Goal: Check status: Check status

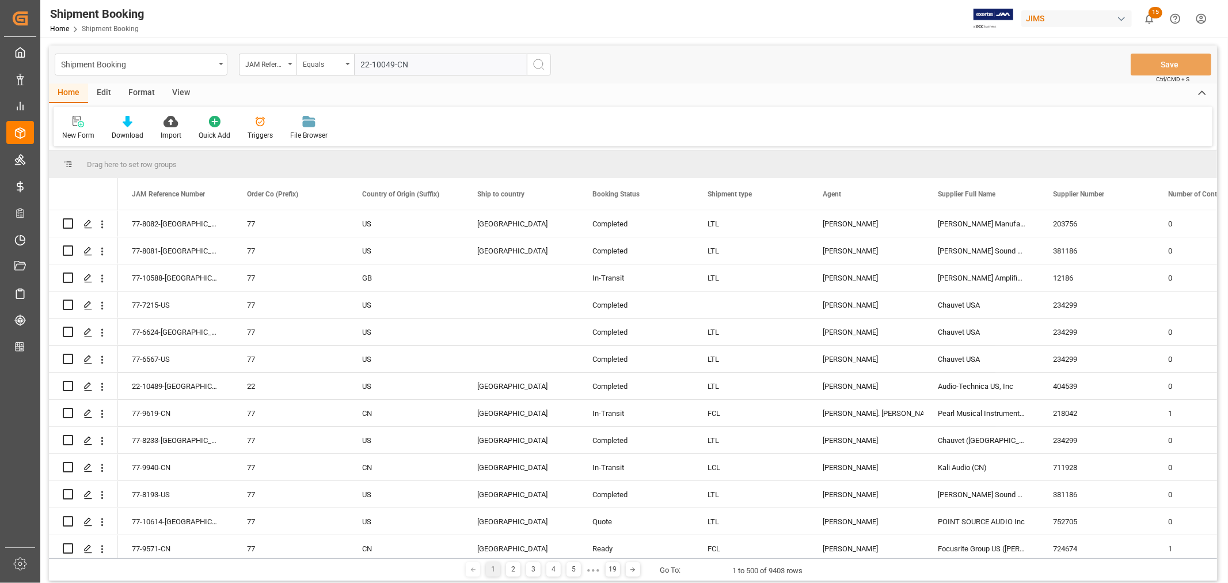
type input "22-10049-CN"
click at [538, 63] on icon "search button" at bounding box center [539, 65] width 14 height 14
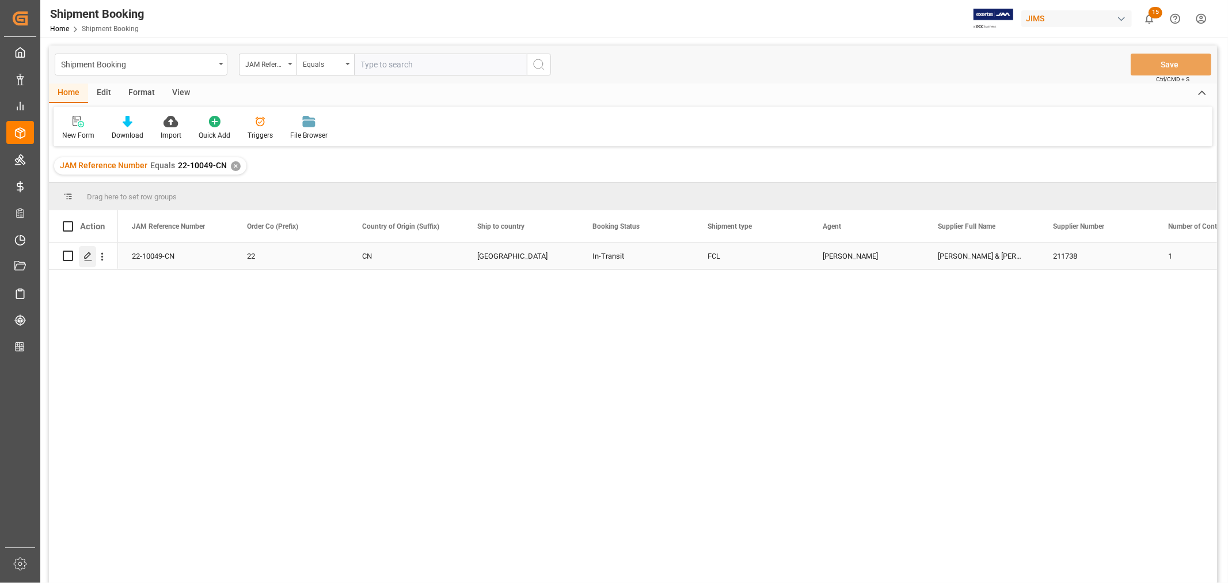
click at [85, 254] on icon "Press SPACE to select this row." at bounding box center [87, 256] width 9 height 9
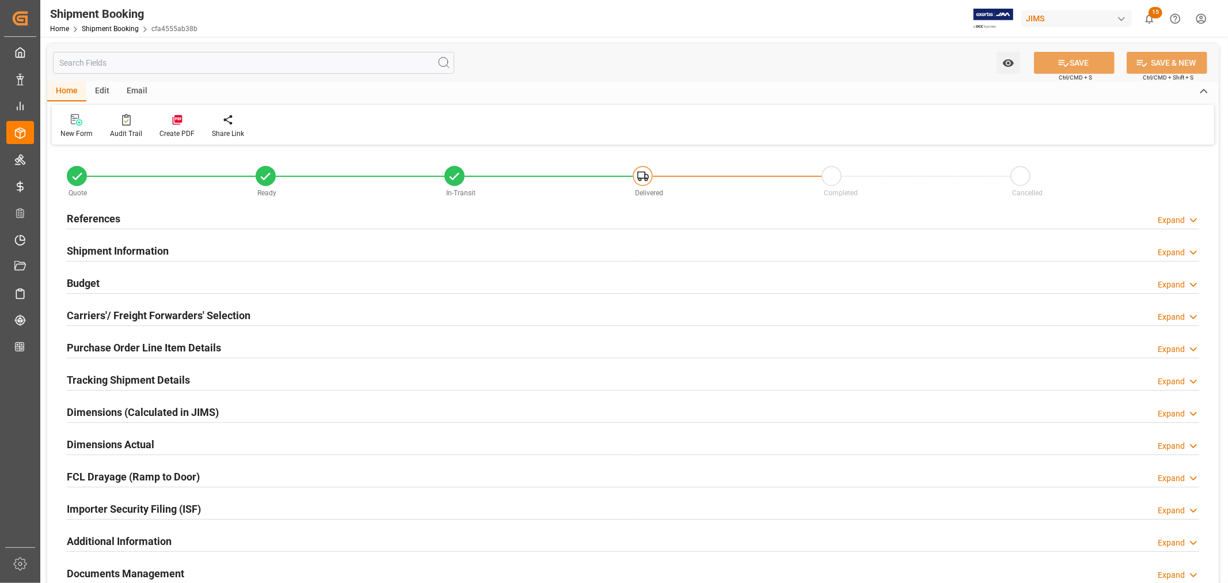
type input "15"
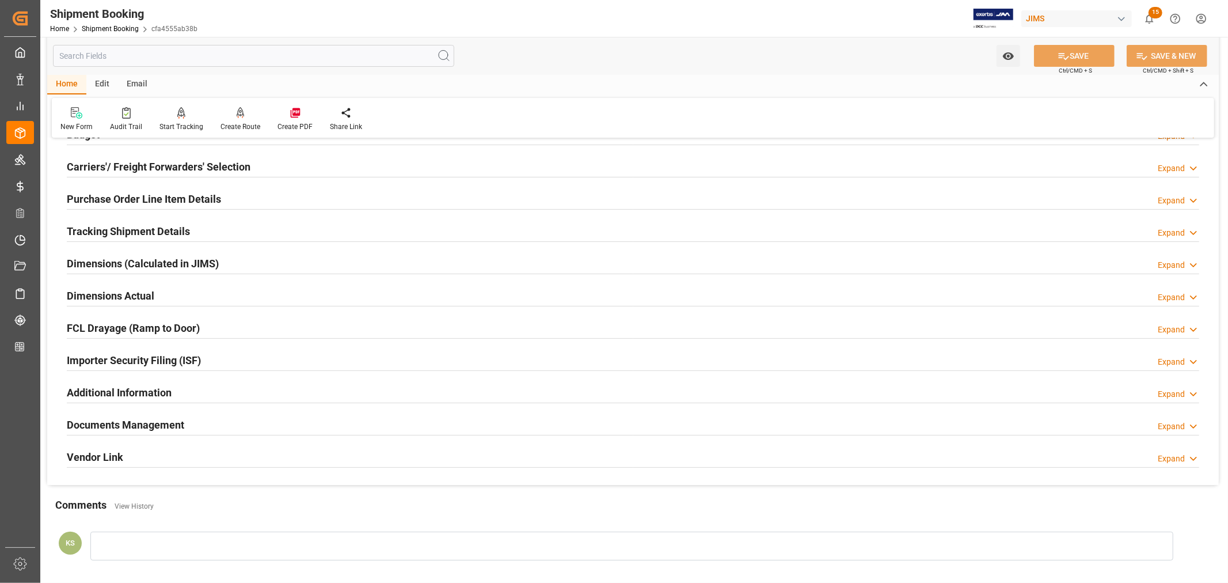
scroll to position [192, 0]
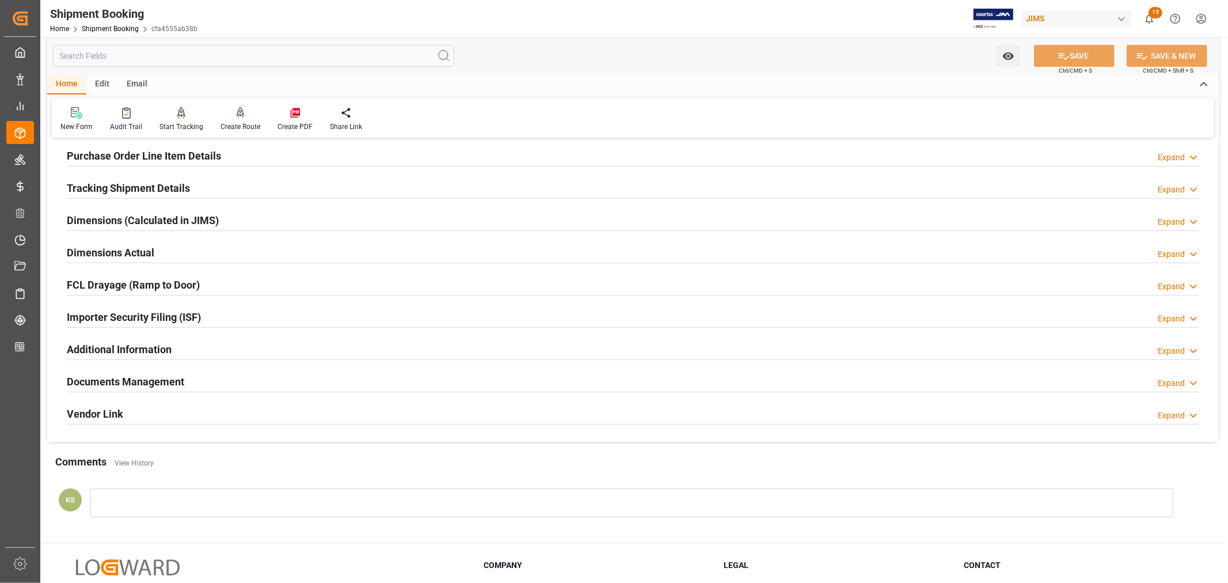
click at [251, 318] on div "Importer Security Filing (ISF) Expand" at bounding box center [633, 316] width 1132 height 22
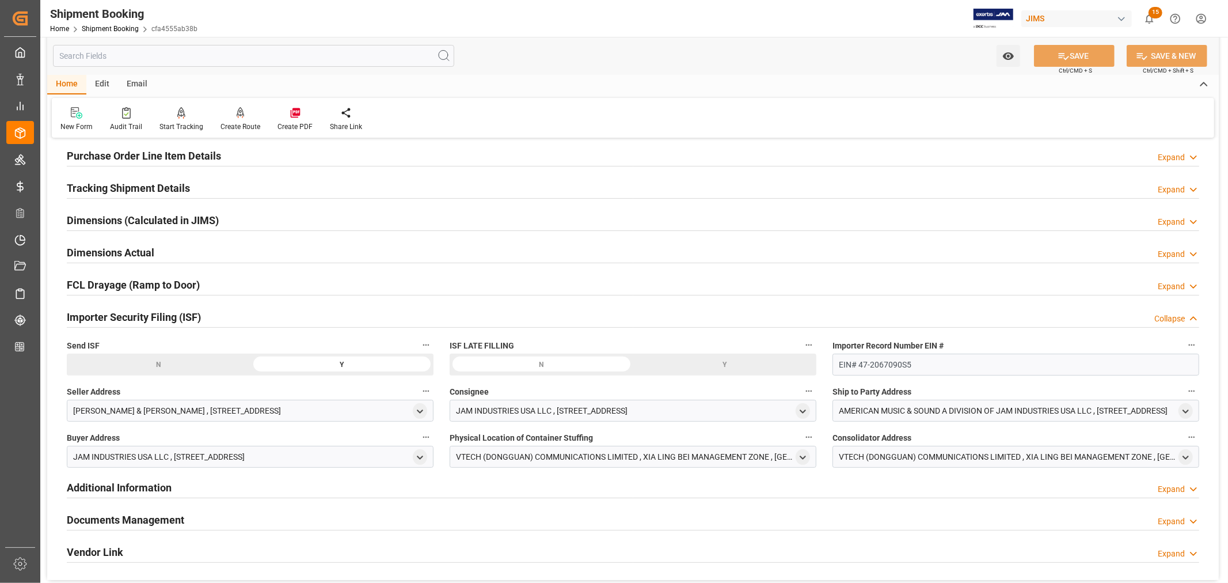
click at [251, 318] on div "Importer Security Filing (ISF) Collapse" at bounding box center [633, 316] width 1132 height 22
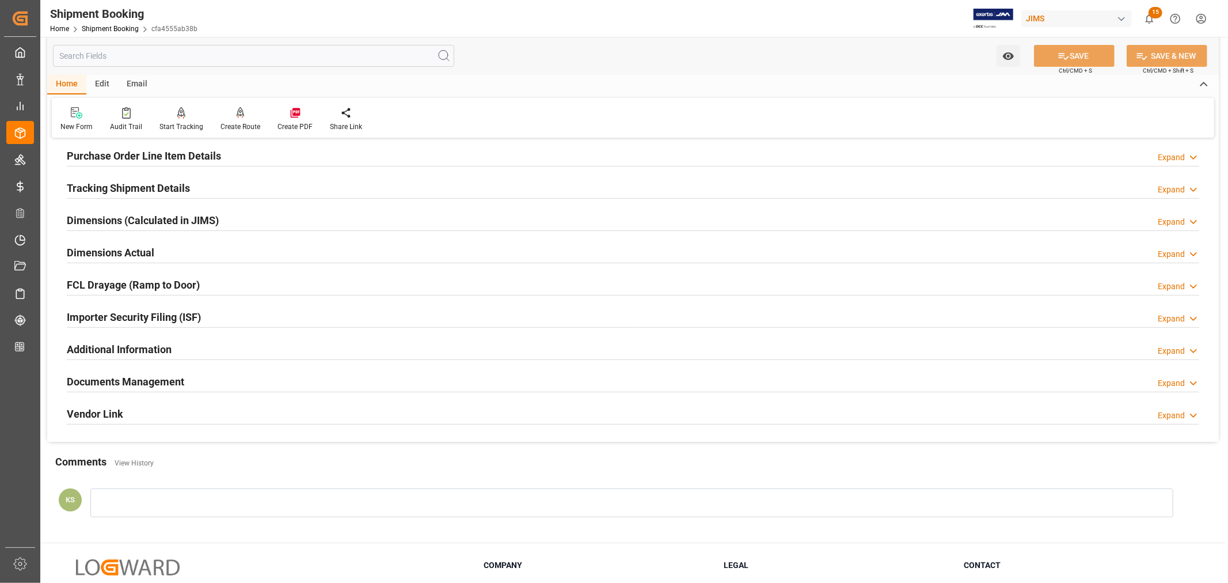
click at [197, 378] on div "Documents Management Expand" at bounding box center [633, 381] width 1132 height 22
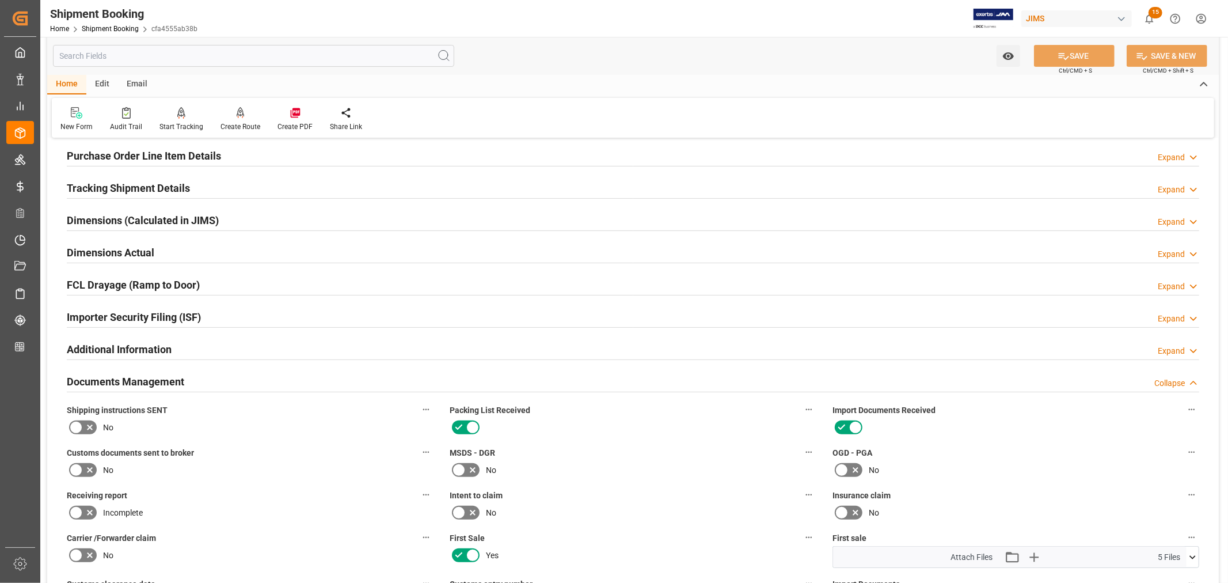
click at [197, 378] on div "Documents Management Collapse" at bounding box center [633, 381] width 1132 height 22
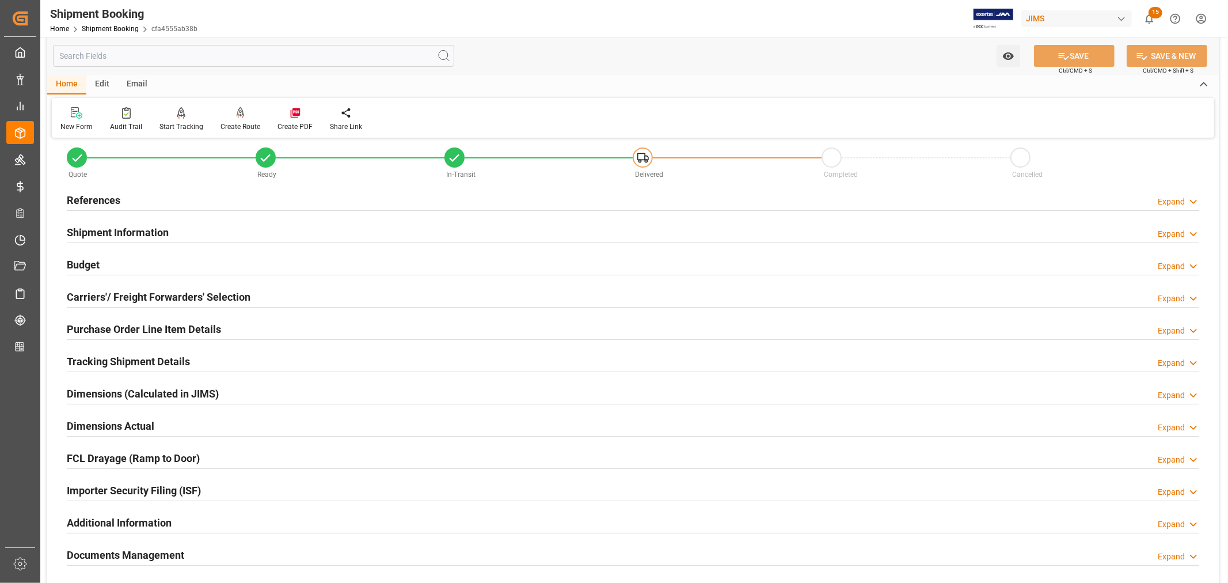
scroll to position [0, 0]
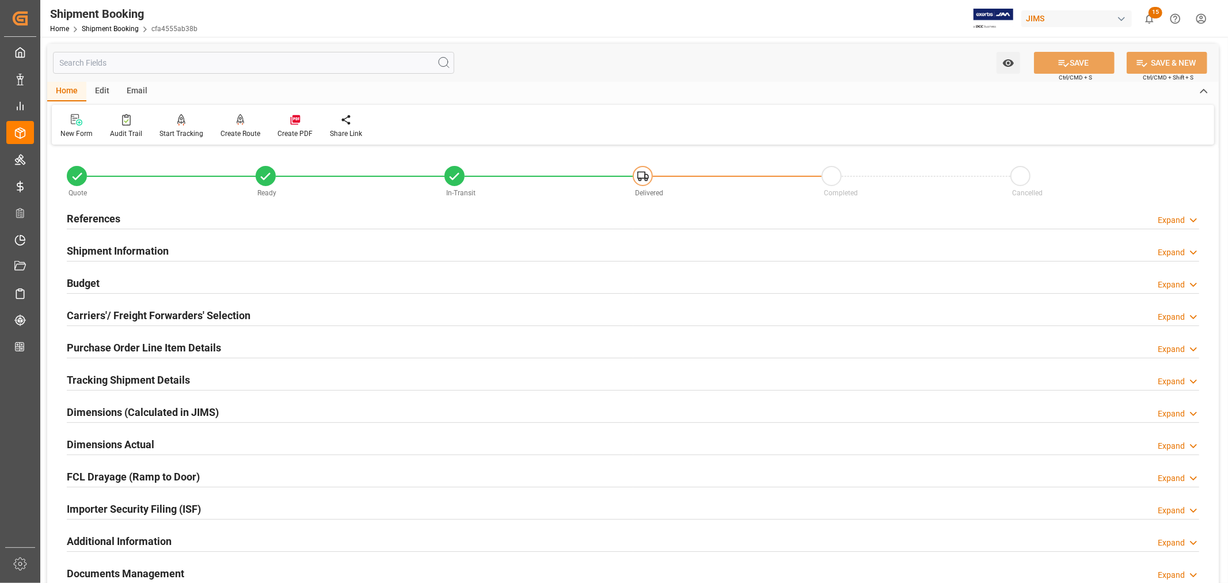
click at [147, 246] on h2 "Shipment Information" at bounding box center [118, 251] width 102 height 16
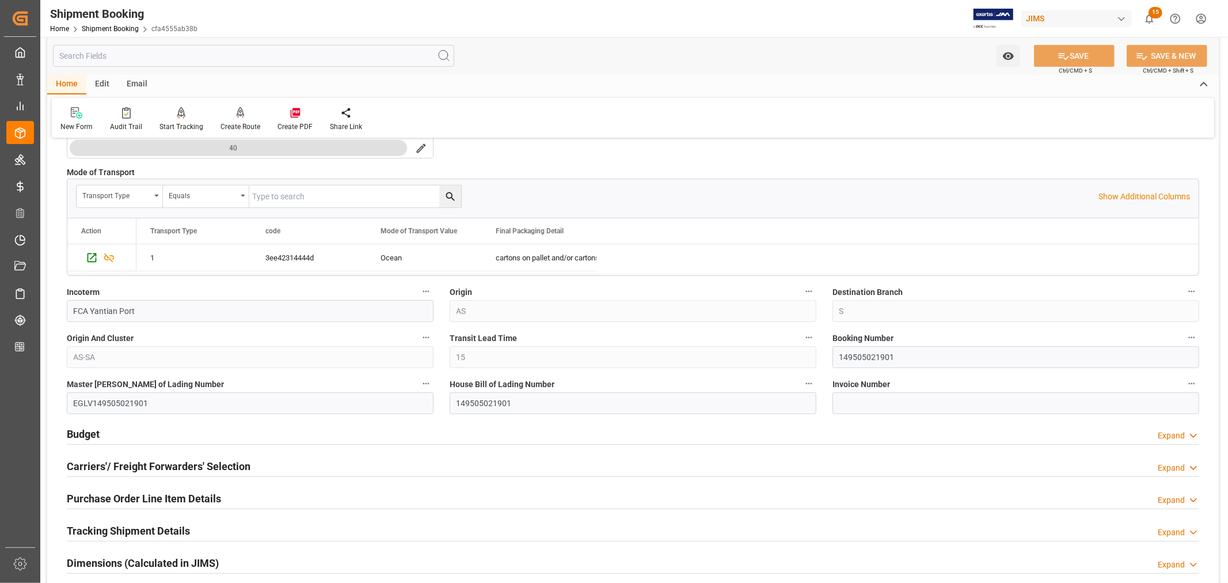
scroll to position [256, 0]
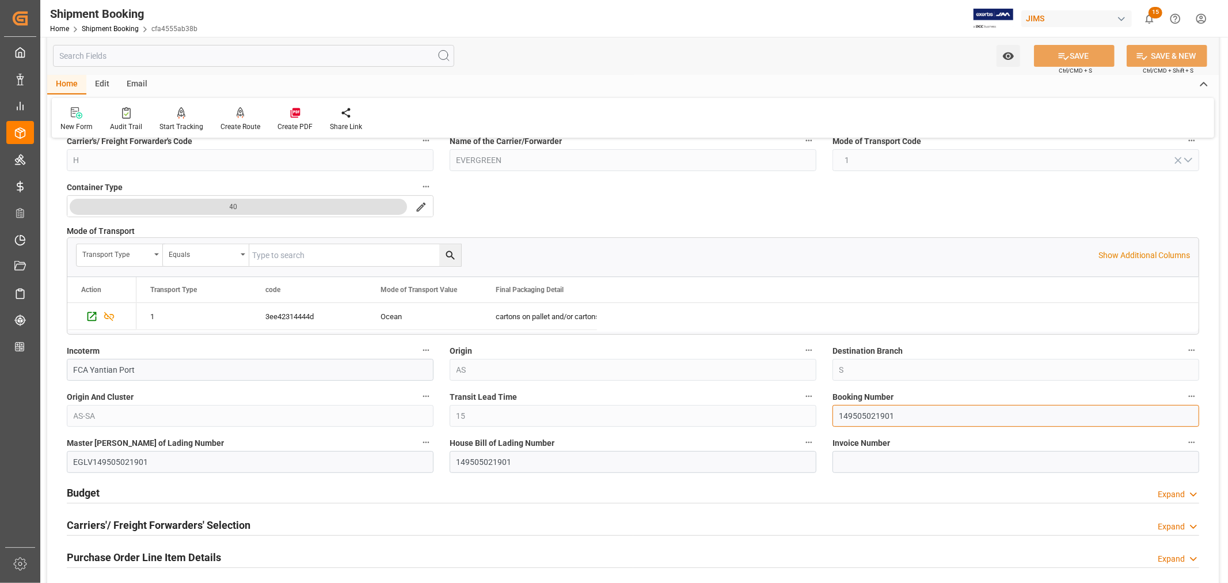
click at [867, 416] on input "149505021901" at bounding box center [1015, 416] width 367 height 22
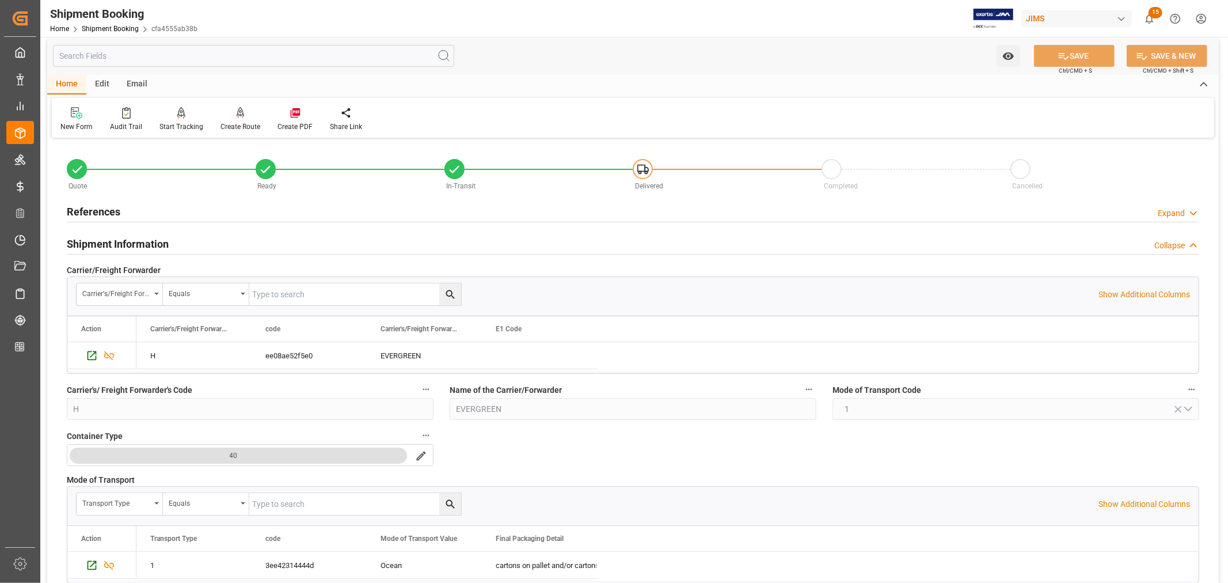
scroll to position [0, 0]
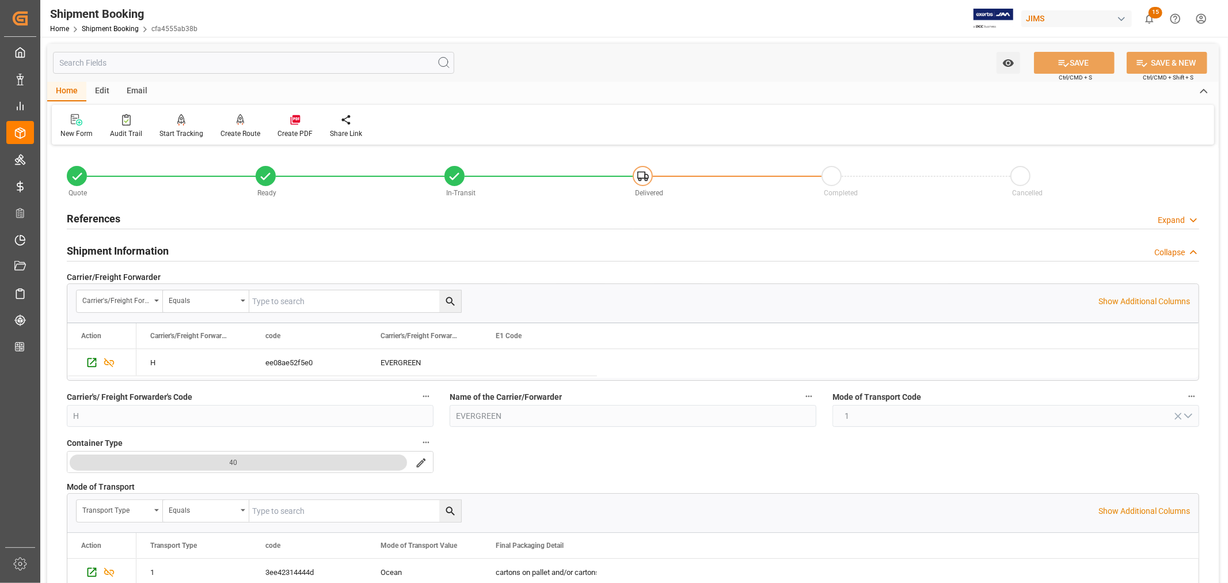
click at [130, 250] on h2 "Shipment Information" at bounding box center [118, 251] width 102 height 16
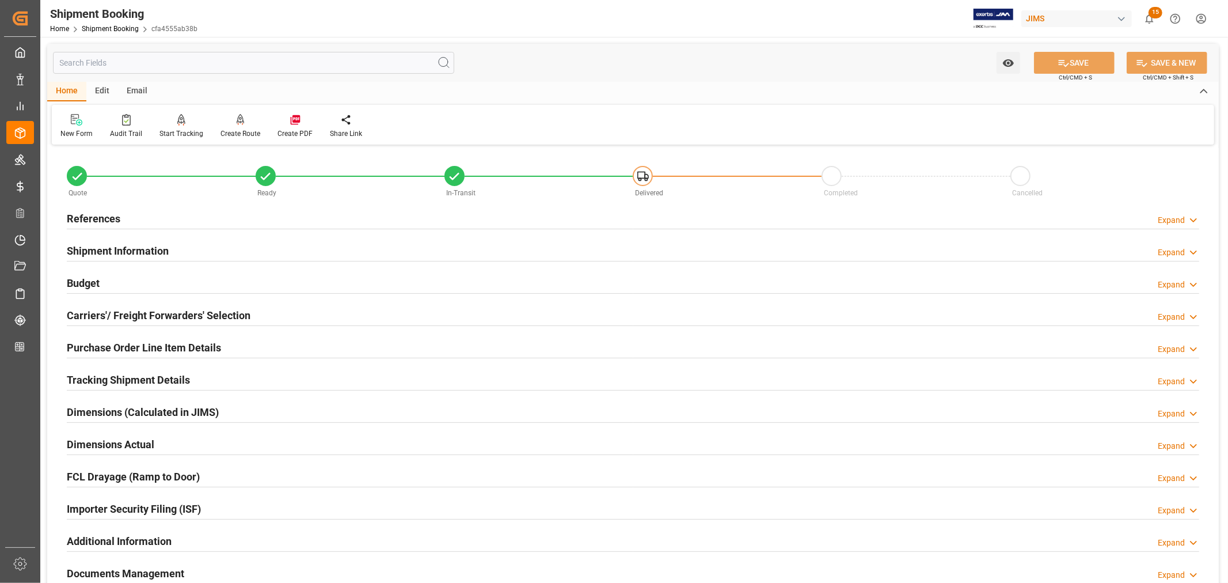
click at [108, 218] on h2 "References" at bounding box center [94, 219] width 54 height 16
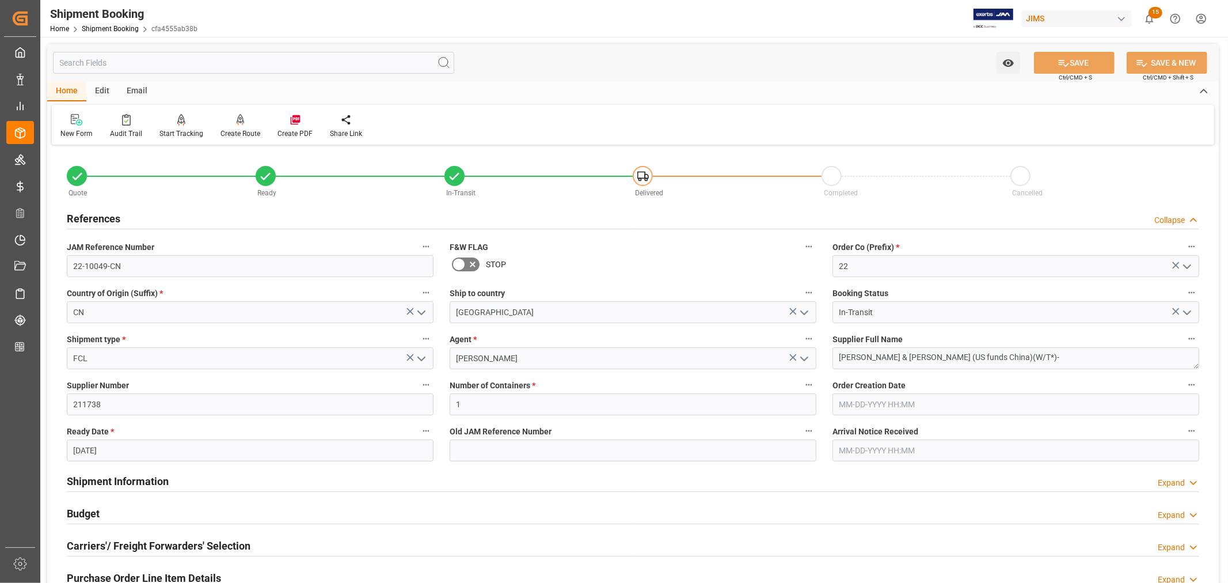
click at [108, 218] on h2 "References" at bounding box center [94, 219] width 54 height 16
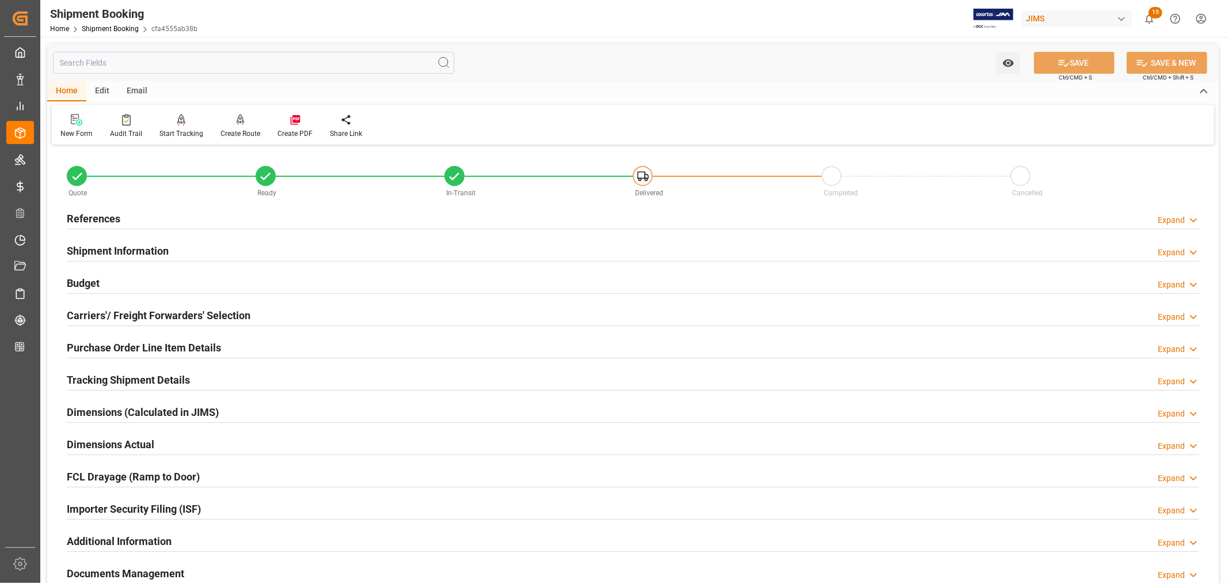
click at [116, 377] on h2 "Tracking Shipment Details" at bounding box center [128, 380] width 123 height 16
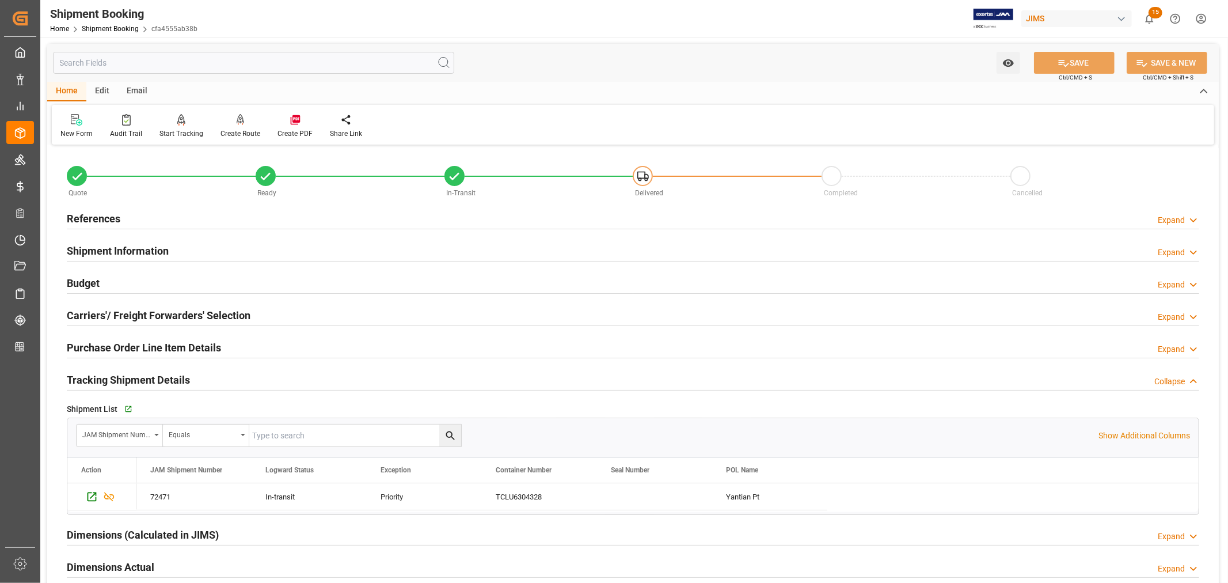
click at [116, 377] on h2 "Tracking Shipment Details" at bounding box center [128, 380] width 123 height 16
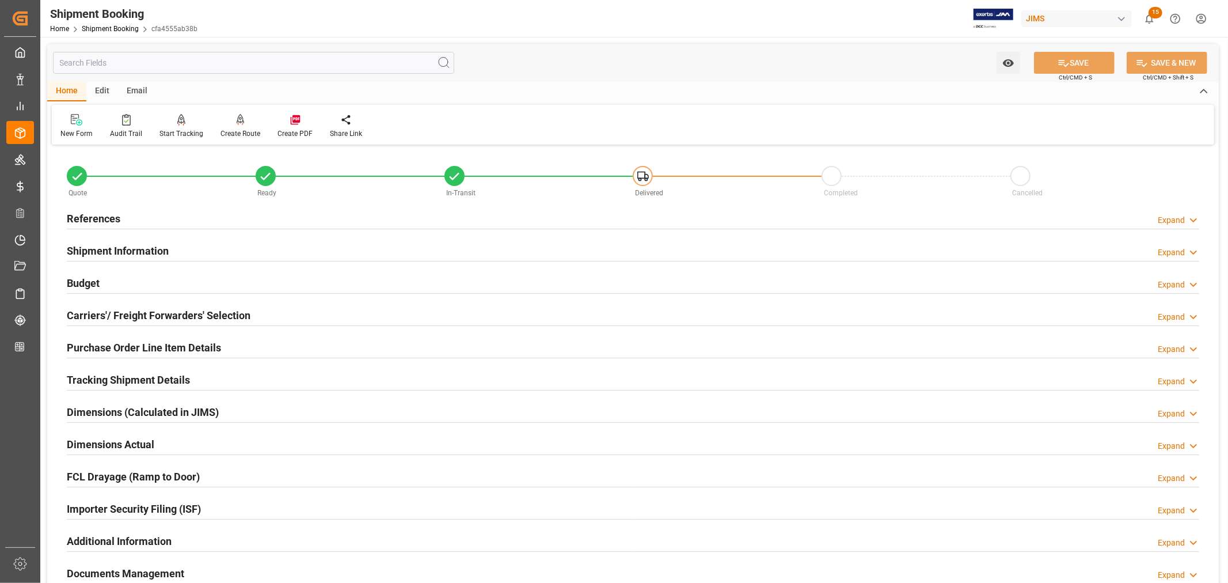
click at [101, 217] on h2 "References" at bounding box center [94, 219] width 54 height 16
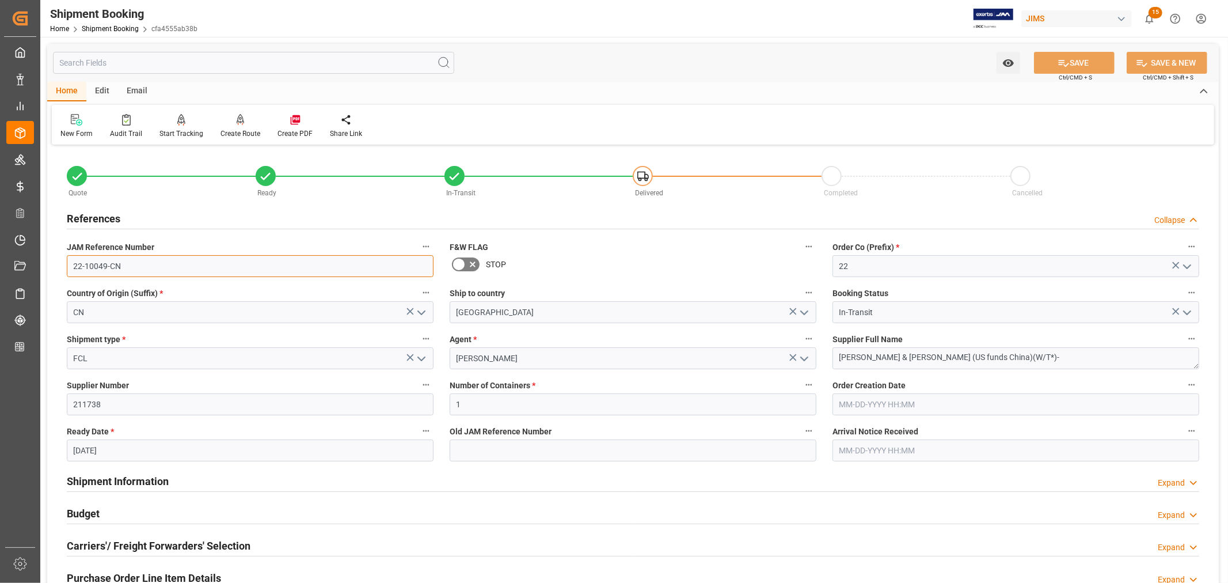
drag, startPoint x: 121, startPoint y: 266, endPoint x: 68, endPoint y: 262, distance: 53.1
click at [68, 262] on input "22-10049-CN" at bounding box center [250, 266] width 367 height 22
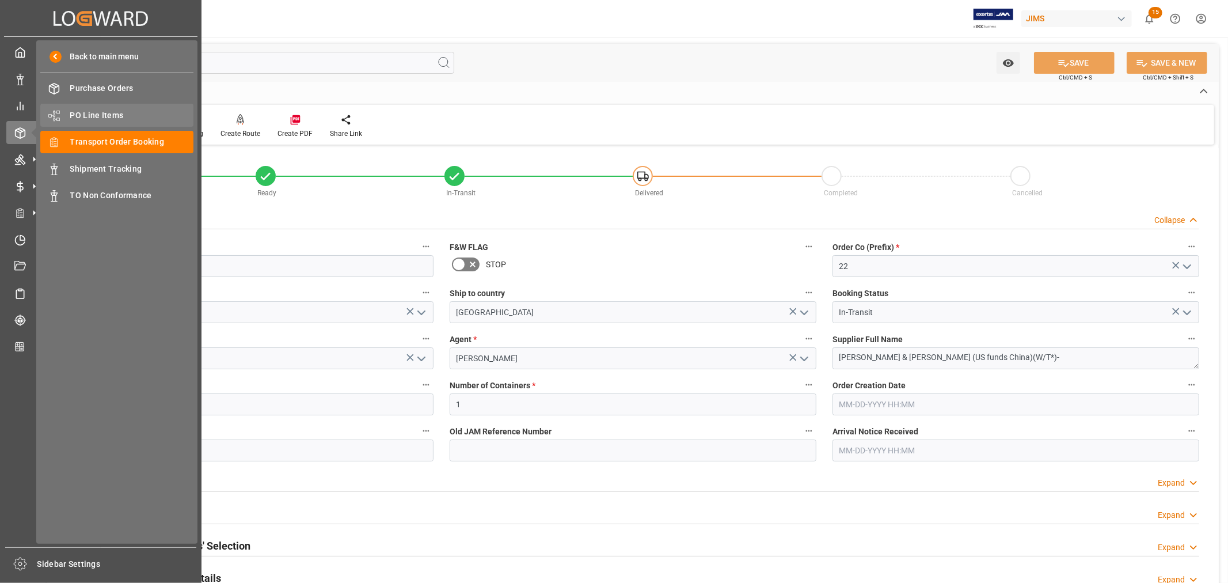
click at [90, 112] on span "PO Line Items" at bounding box center [132, 115] width 124 height 12
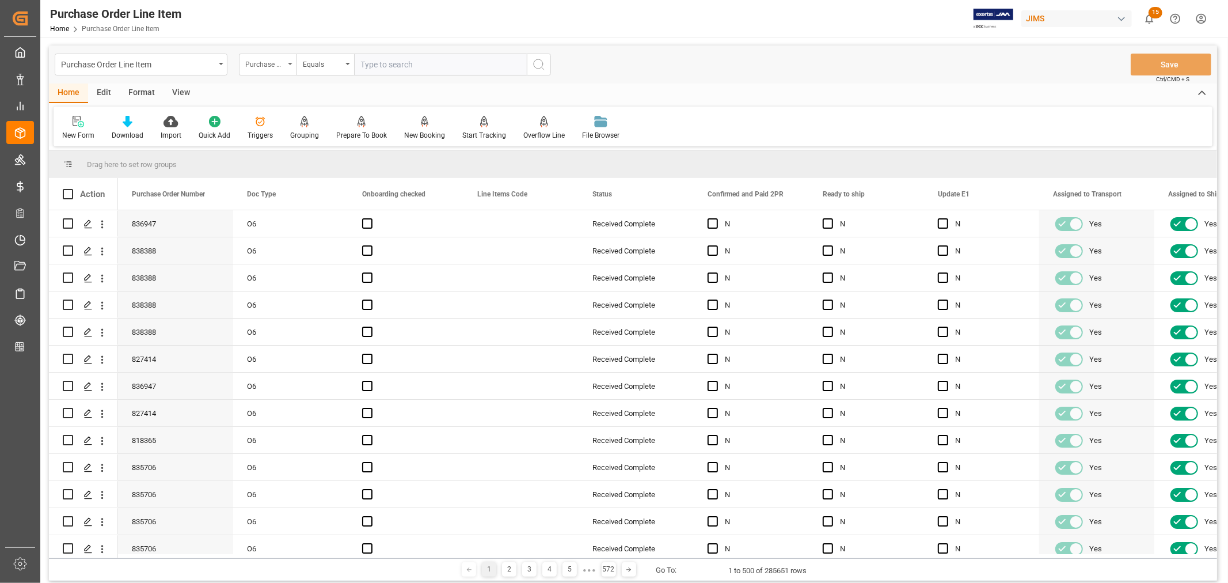
click at [292, 65] on div "Purchase Order Number" at bounding box center [268, 65] width 58 height 22
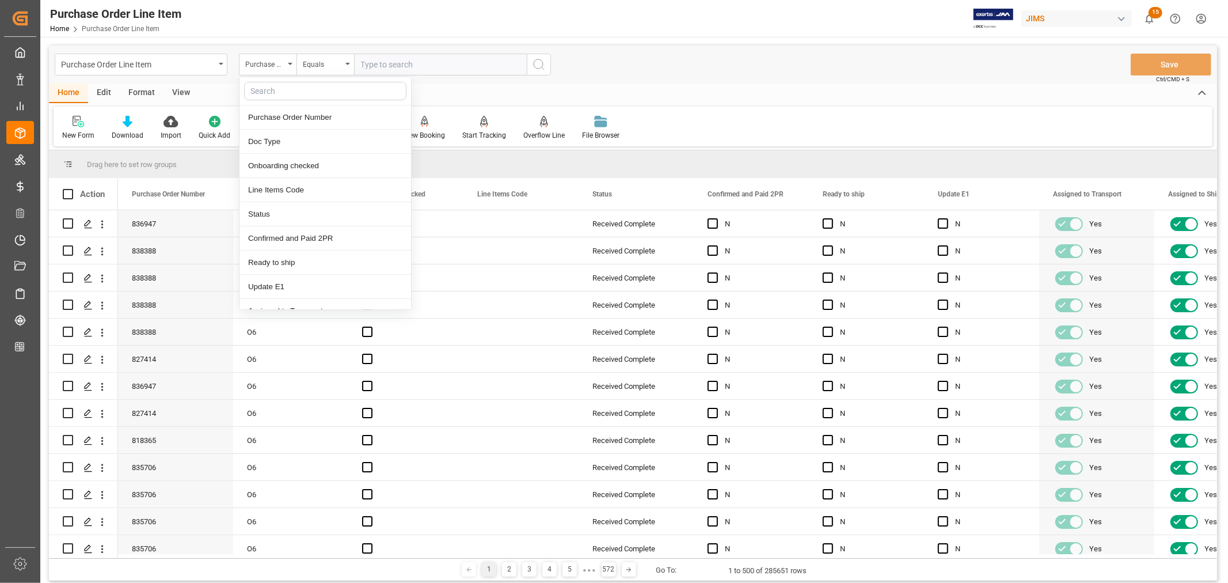
click at [286, 87] on input "text" at bounding box center [325, 91] width 162 height 18
type input "f"
type input "ref"
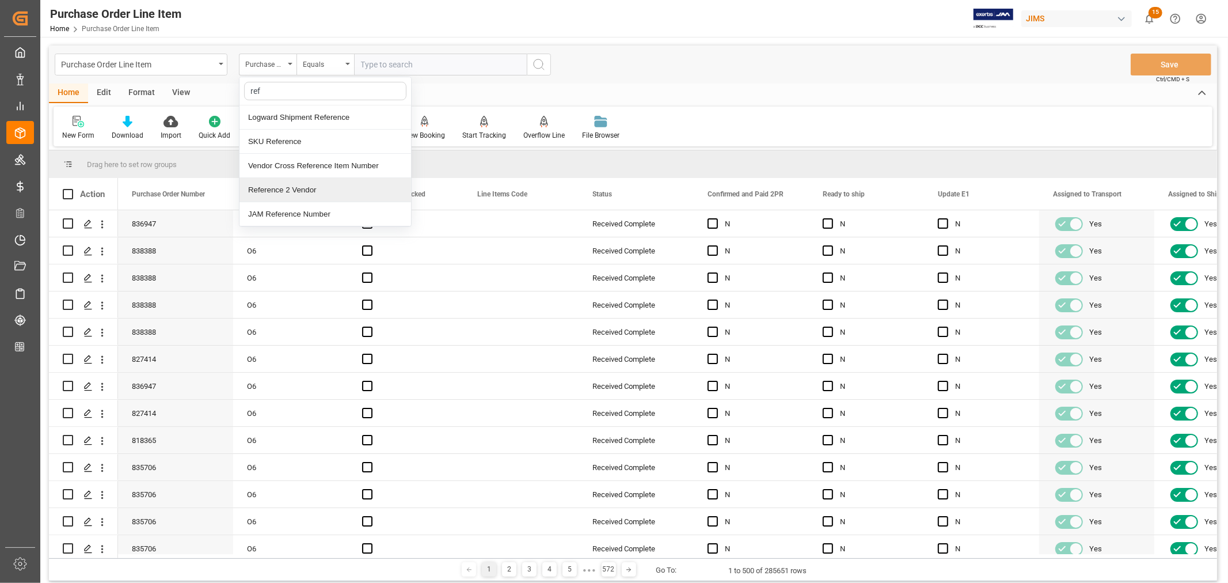
click at [298, 192] on div "Reference 2 Vendor" at bounding box center [325, 190] width 172 height 24
click at [358, 67] on input "text" at bounding box center [440, 65] width 173 height 22
paste input "22-10049-CN"
type input "22-10049-CN"
click at [537, 66] on icon "search button" at bounding box center [539, 65] width 14 height 14
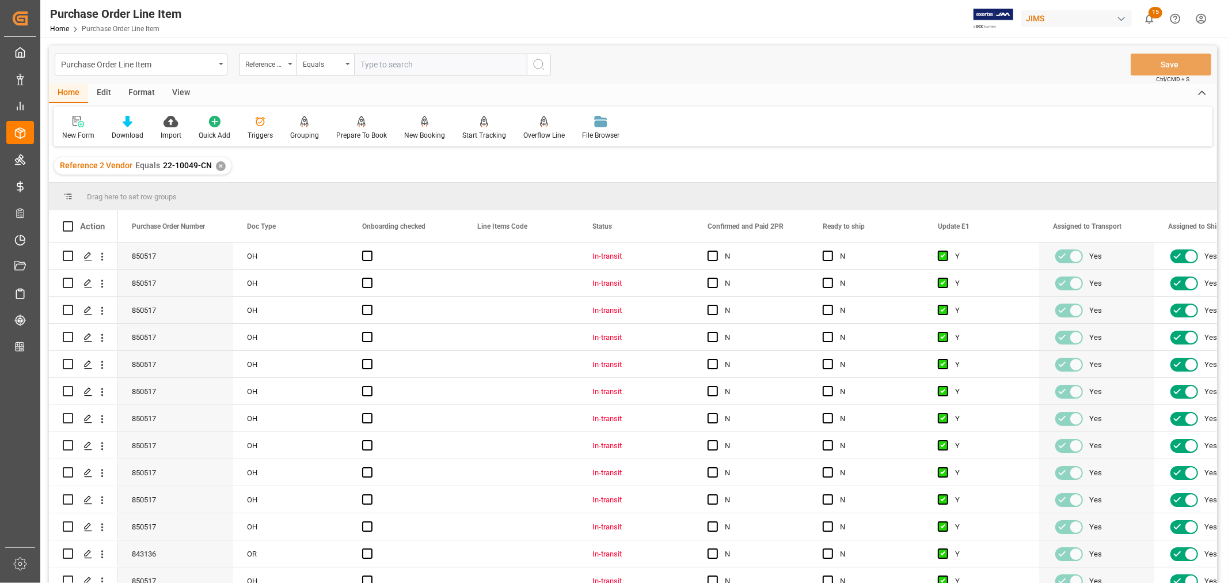
click at [180, 90] on div "View" at bounding box center [181, 93] width 35 height 20
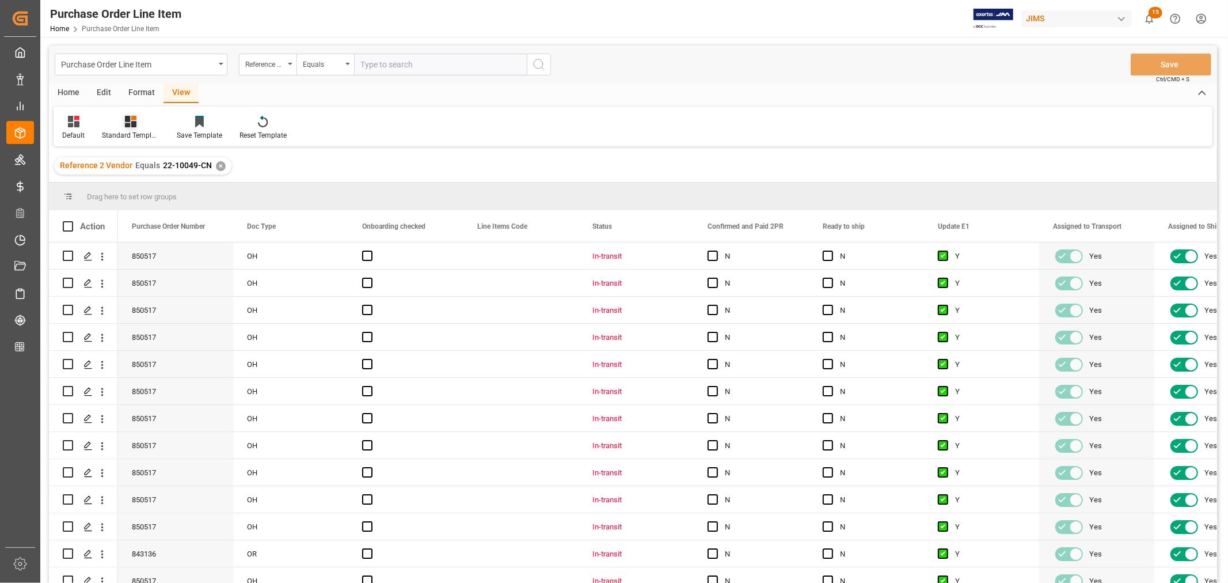
click at [134, 129] on div "Standard Templates" at bounding box center [130, 127] width 75 height 25
click at [140, 279] on div "Buyer Discrepancy" at bounding box center [161, 281] width 101 height 12
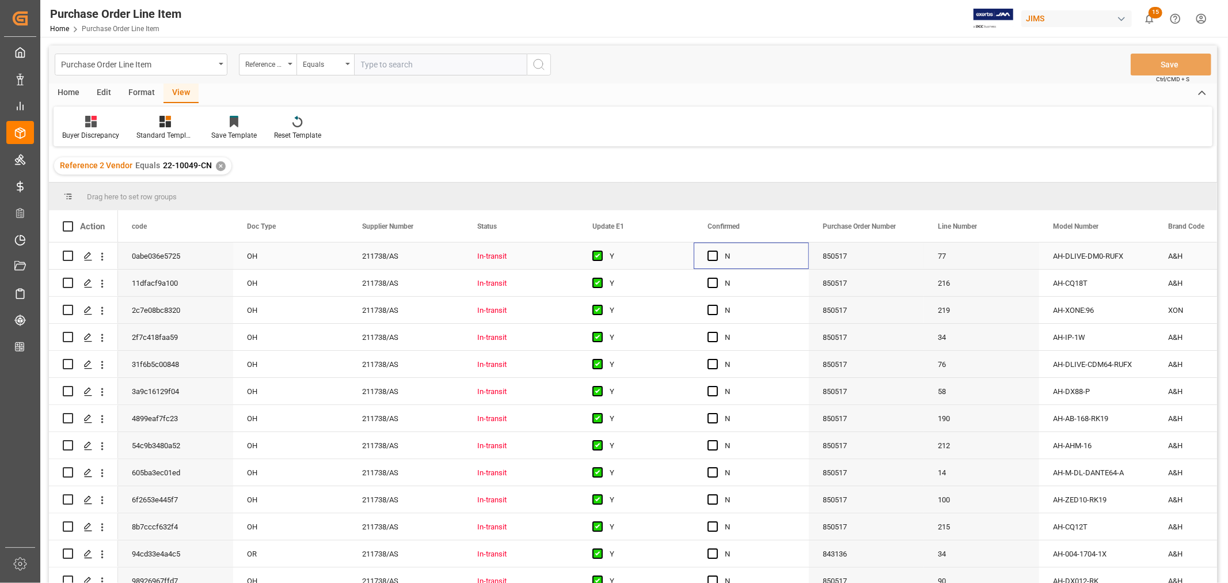
click at [774, 252] on div "N" at bounding box center [760, 256] width 70 height 26
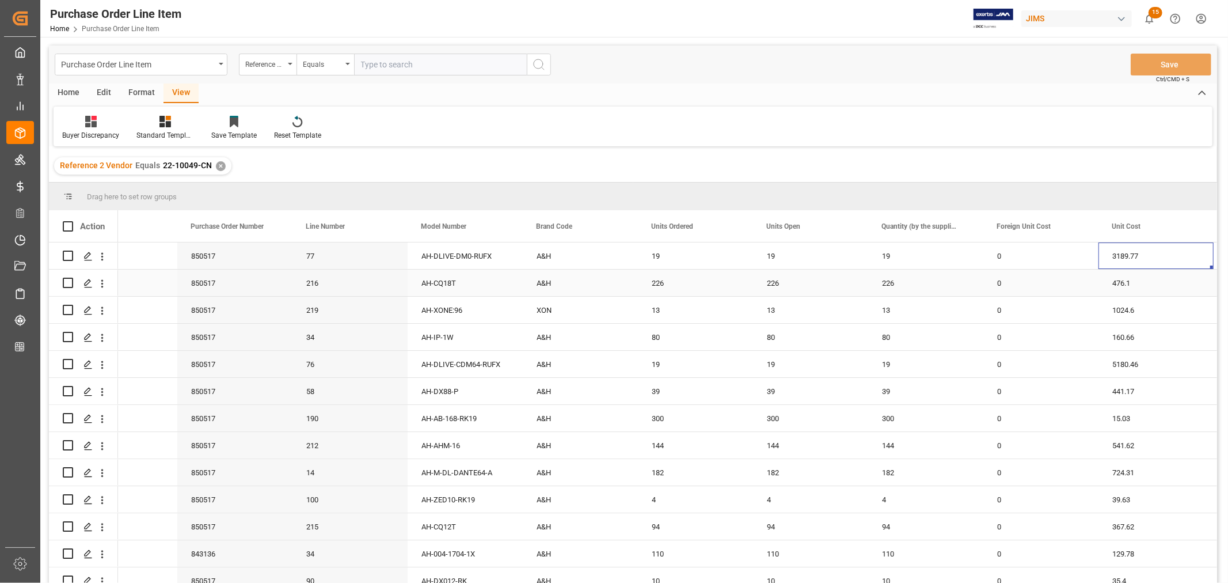
click at [948, 288] on div "226" at bounding box center [925, 282] width 115 height 26
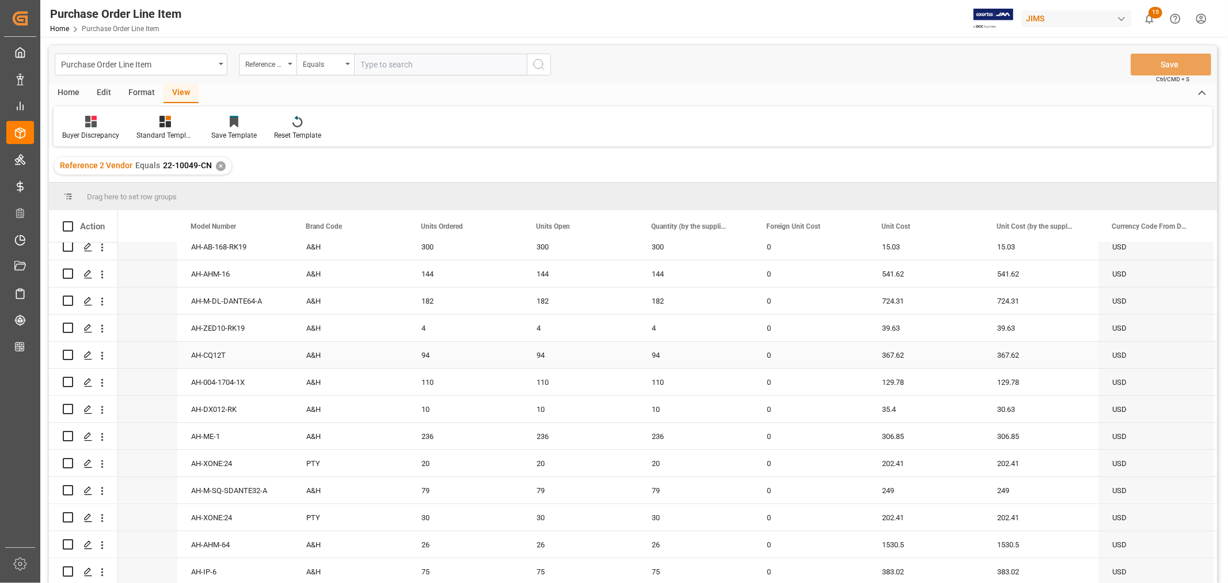
scroll to position [192, 0]
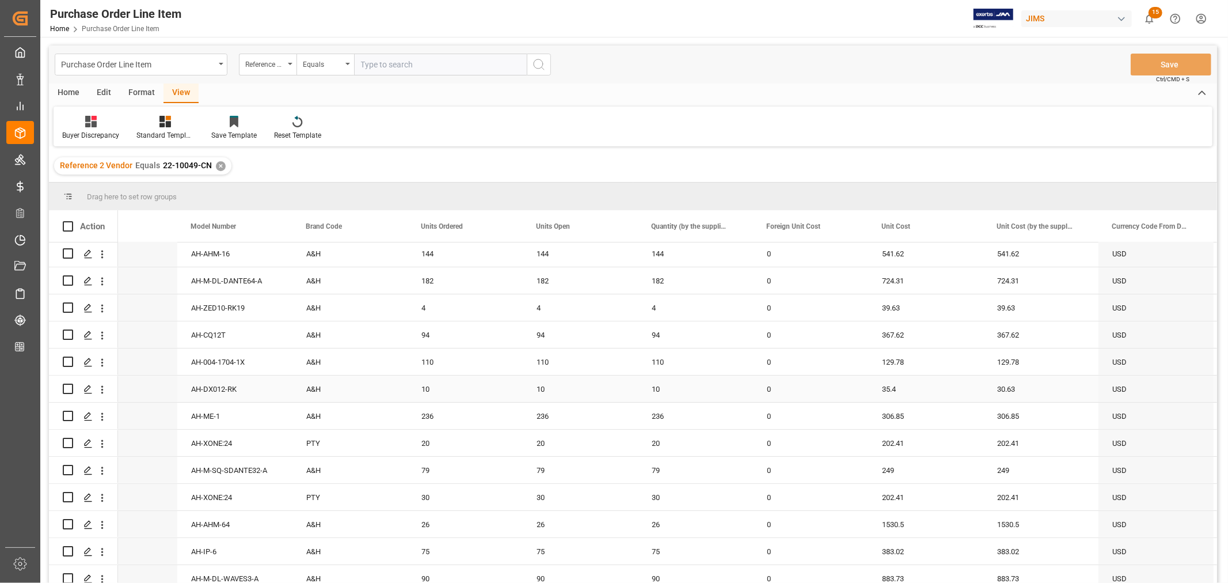
click at [890, 386] on div "35.4" at bounding box center [925, 388] width 115 height 26
drag, startPoint x: 982, startPoint y: 398, endPoint x: 1026, endPoint y: 392, distance: 44.8
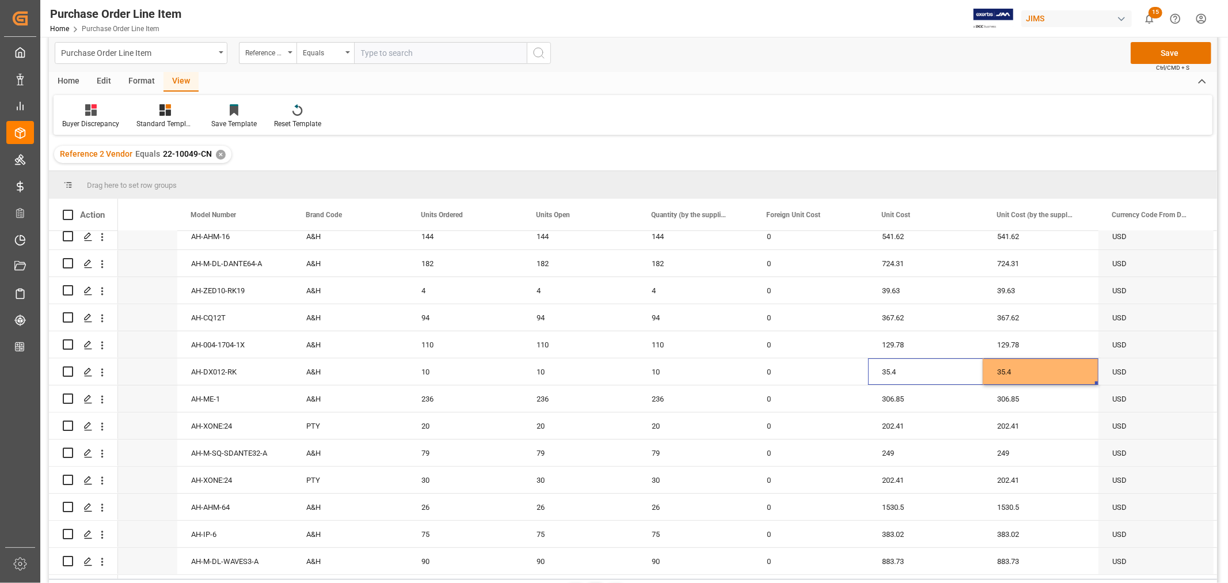
scroll to position [0, 0]
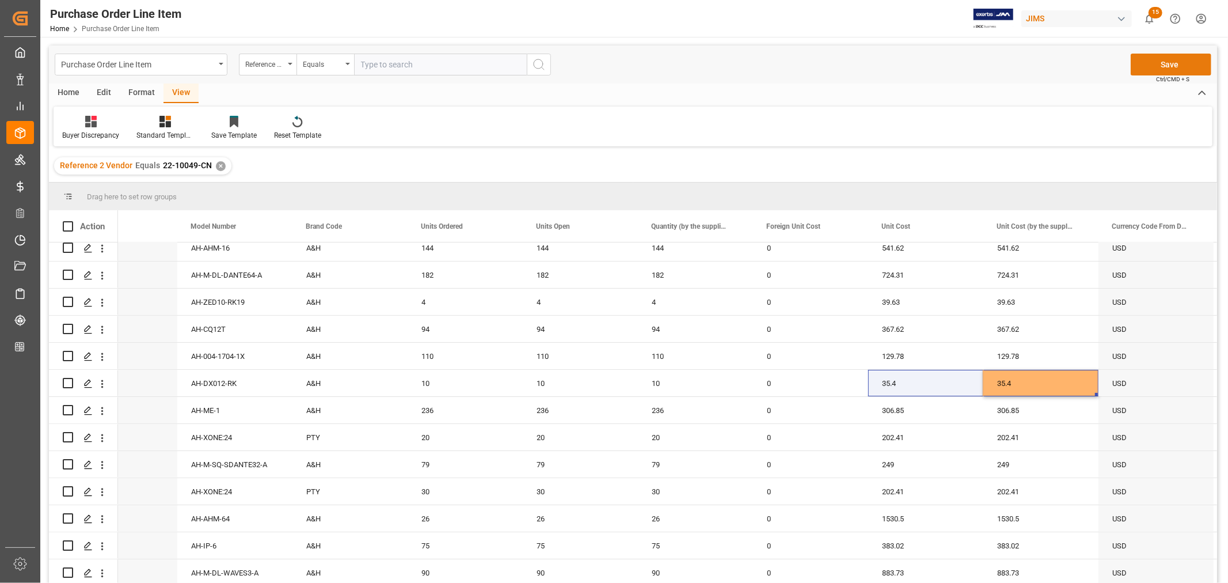
click at [1172, 61] on button "Save" at bounding box center [1171, 65] width 81 height 22
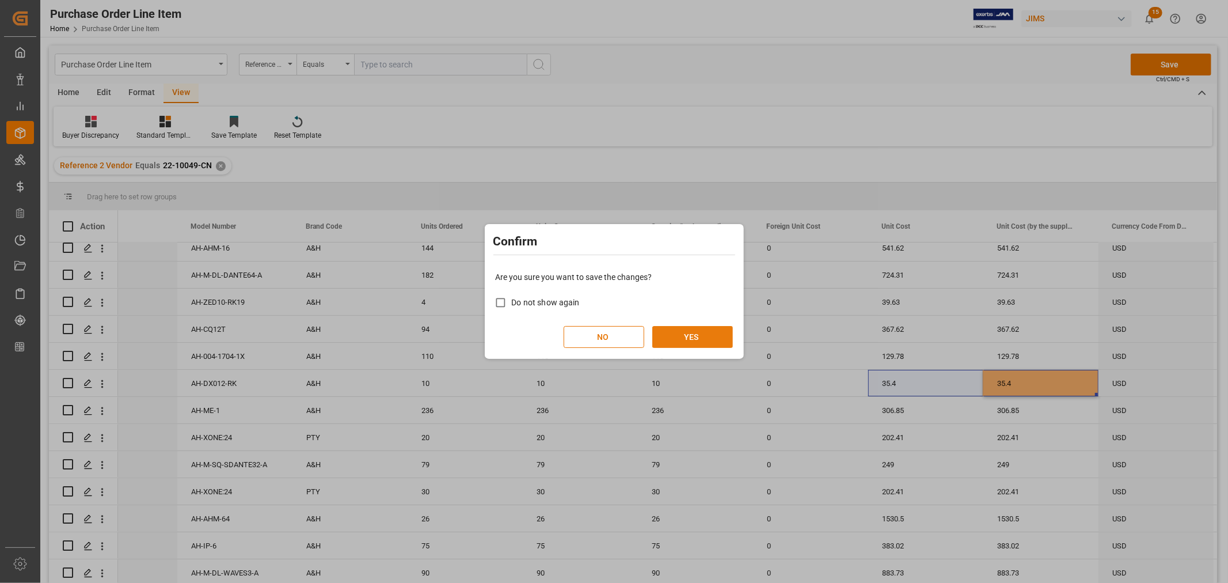
click at [683, 334] on button "YES" at bounding box center [692, 337] width 81 height 22
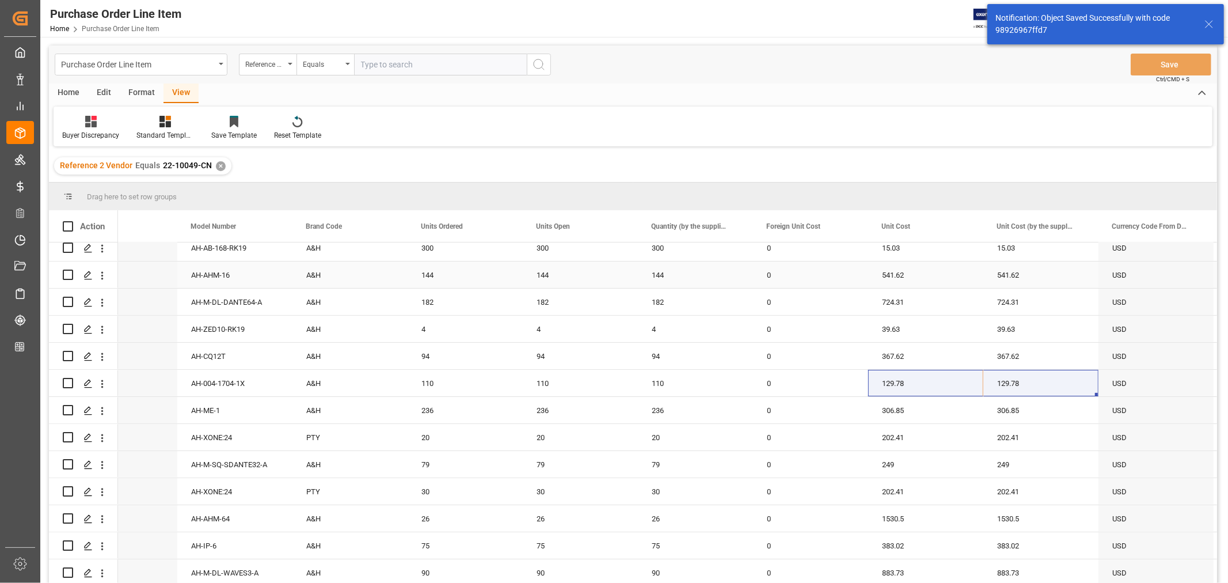
click at [474, 274] on div "144" at bounding box center [465, 274] width 115 height 26
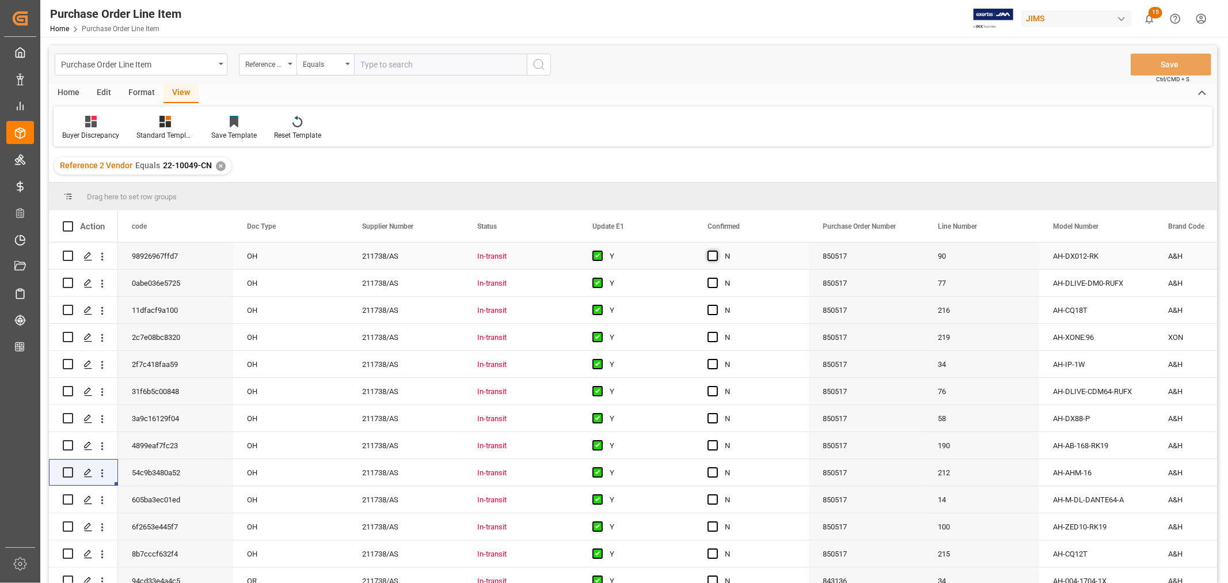
drag, startPoint x: 711, startPoint y: 255, endPoint x: 739, endPoint y: 265, distance: 29.5
click at [711, 255] on span "Press SPACE to select this row." at bounding box center [713, 255] width 10 height 10
click at [716, 250] on input "Press SPACE to select this row." at bounding box center [716, 250] width 0 height 0
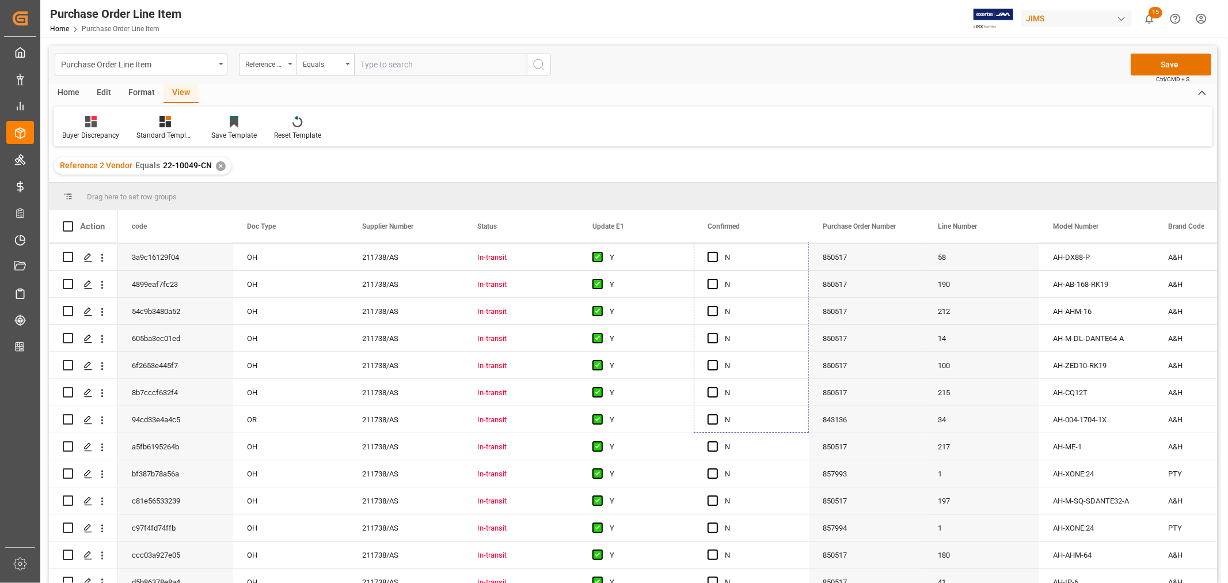
scroll to position [200, 0]
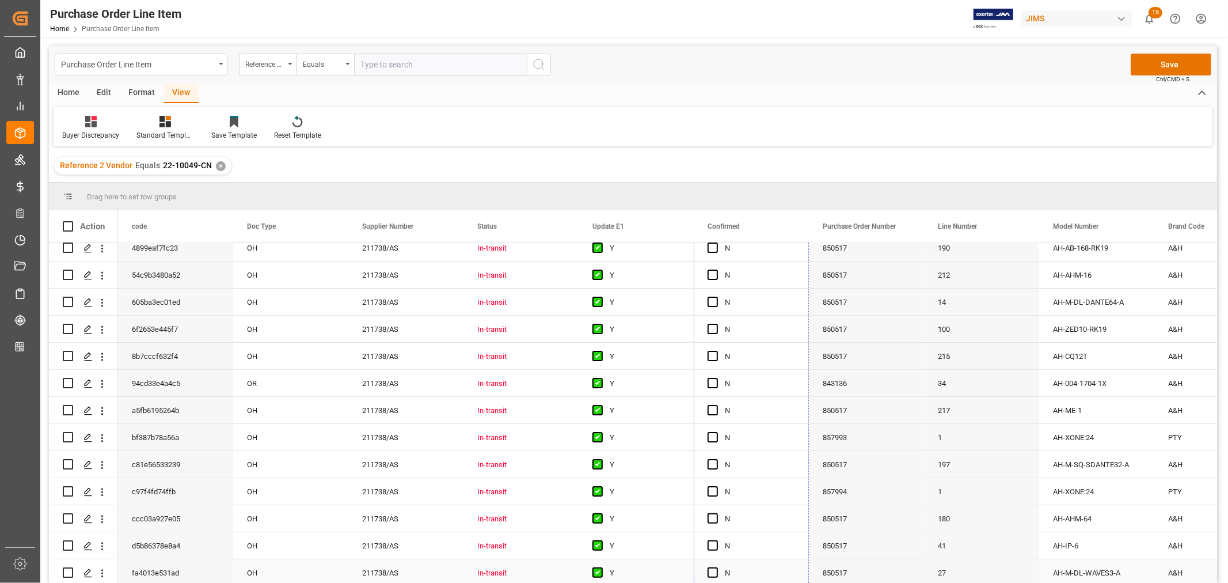
drag, startPoint x: 807, startPoint y: 265, endPoint x: 778, endPoint y: 575, distance: 310.5
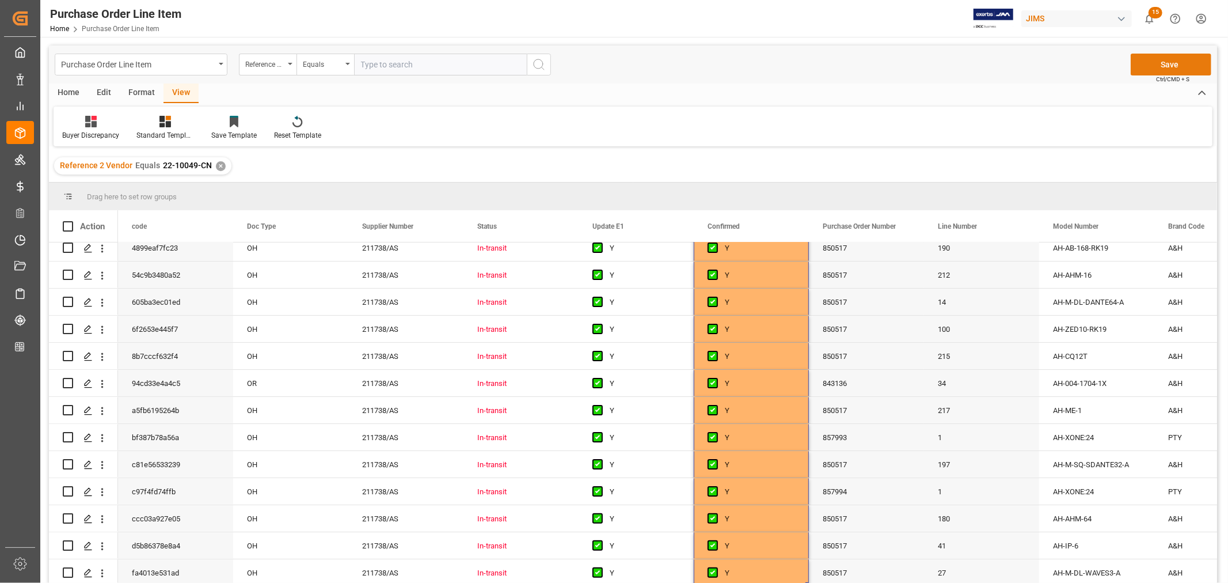
click at [1165, 64] on button "Save" at bounding box center [1171, 65] width 81 height 22
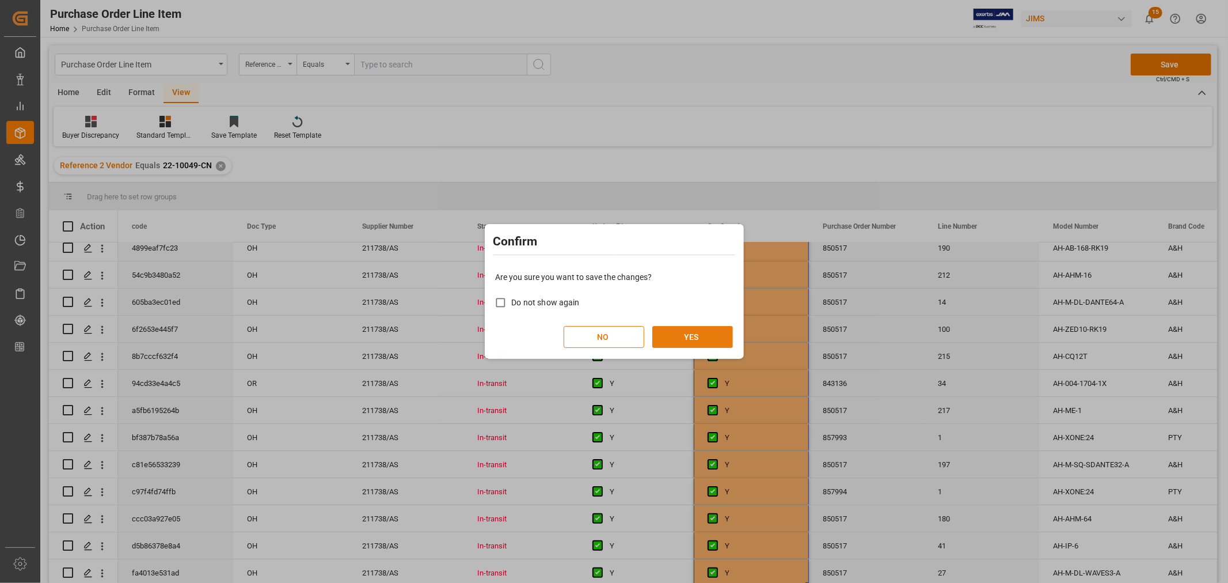
click at [697, 334] on button "YES" at bounding box center [692, 337] width 81 height 22
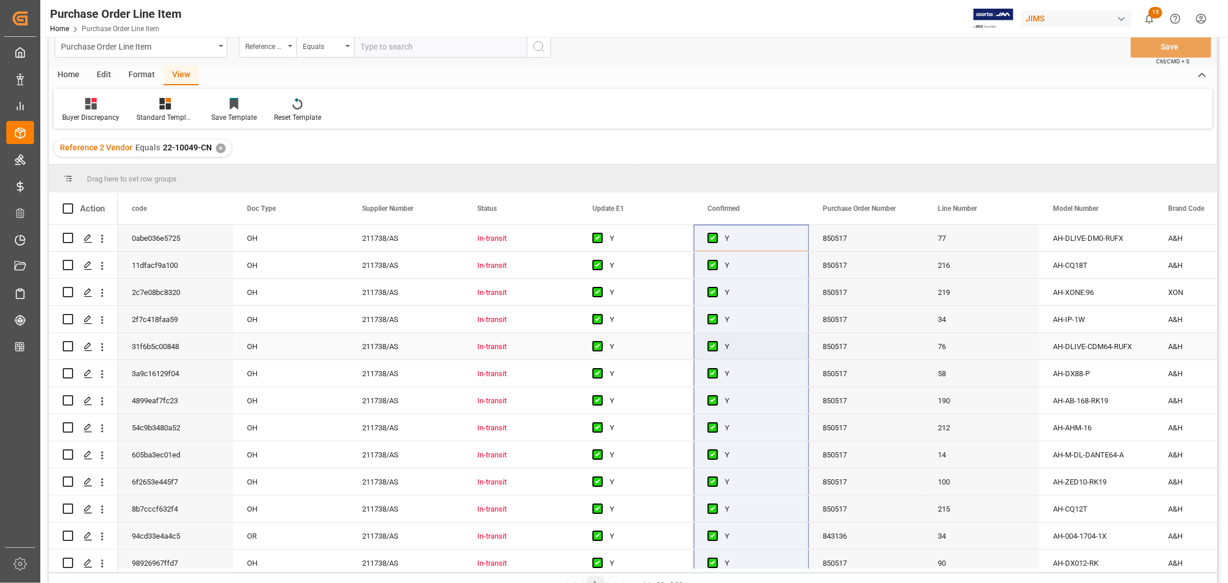
scroll to position [0, 0]
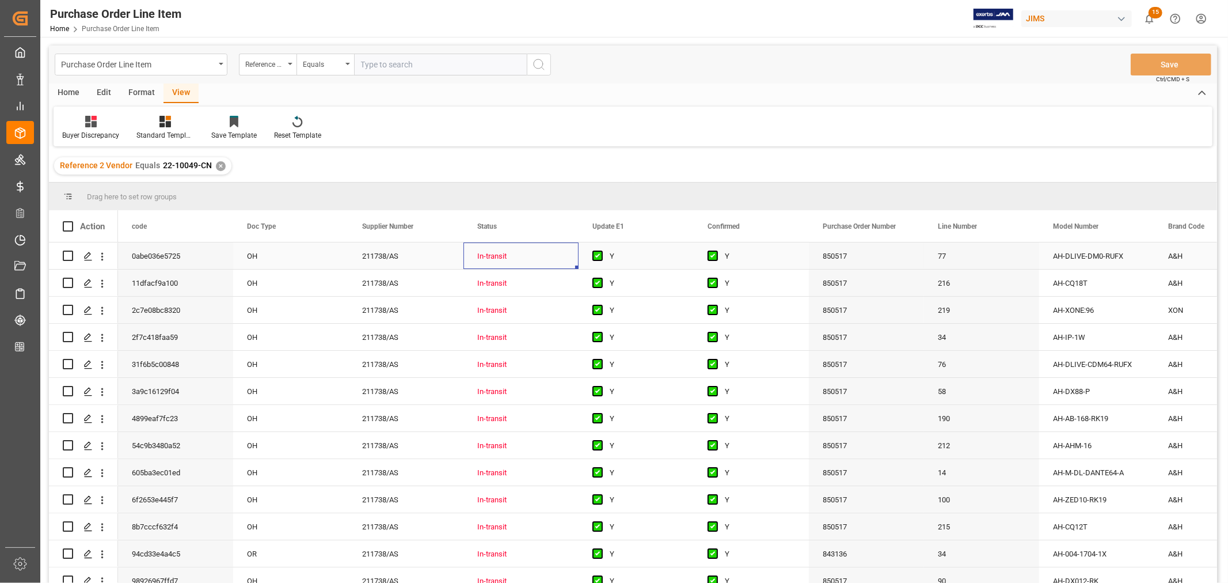
click at [533, 256] on div "In-transit" at bounding box center [521, 256] width 88 height 26
click at [173, 127] on div "Standard Templates" at bounding box center [165, 127] width 75 height 25
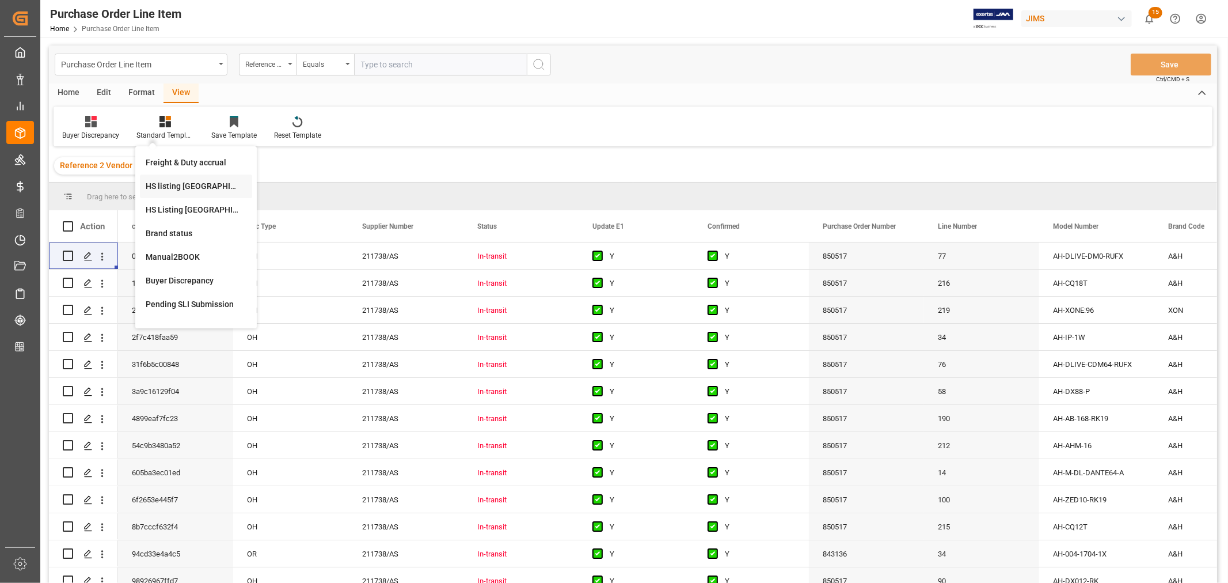
click at [180, 183] on div "HS listing [GEOGRAPHIC_DATA]" at bounding box center [196, 186] width 101 height 12
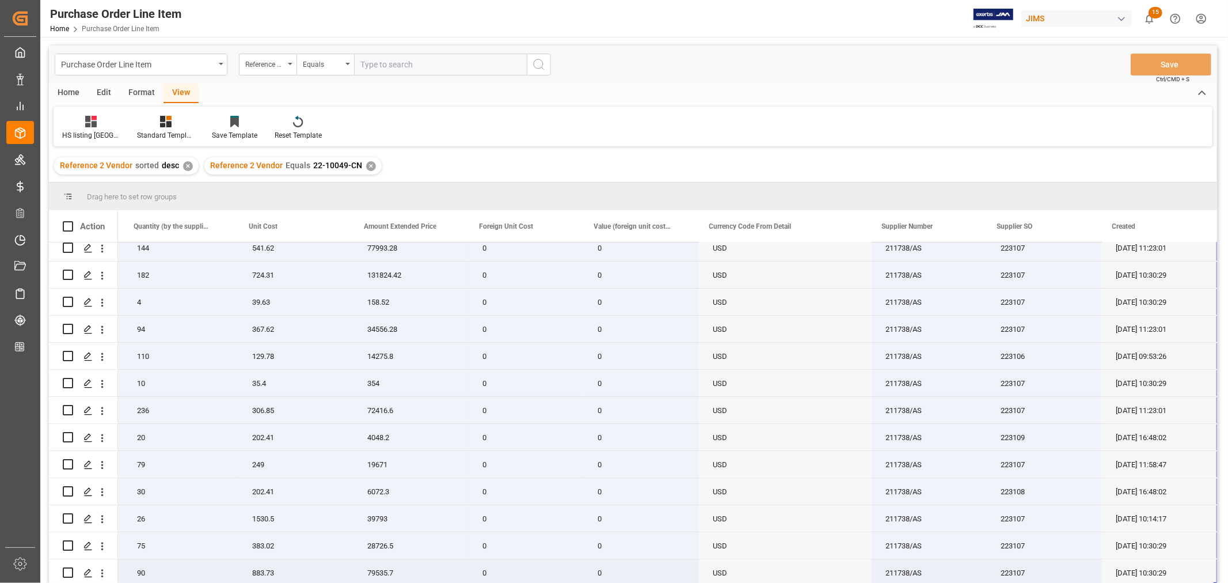
drag, startPoint x: 159, startPoint y: 246, endPoint x: 1189, endPoint y: 568, distance: 1078.9
click at [1190, 567] on div "22-10049-CN AH-DLIVE-DM0-RUFX (EA) DLIVE-DM0 RackUltraFX 19 3189.77 60605.63 0 …" at bounding box center [324, 315] width 1785 height 541
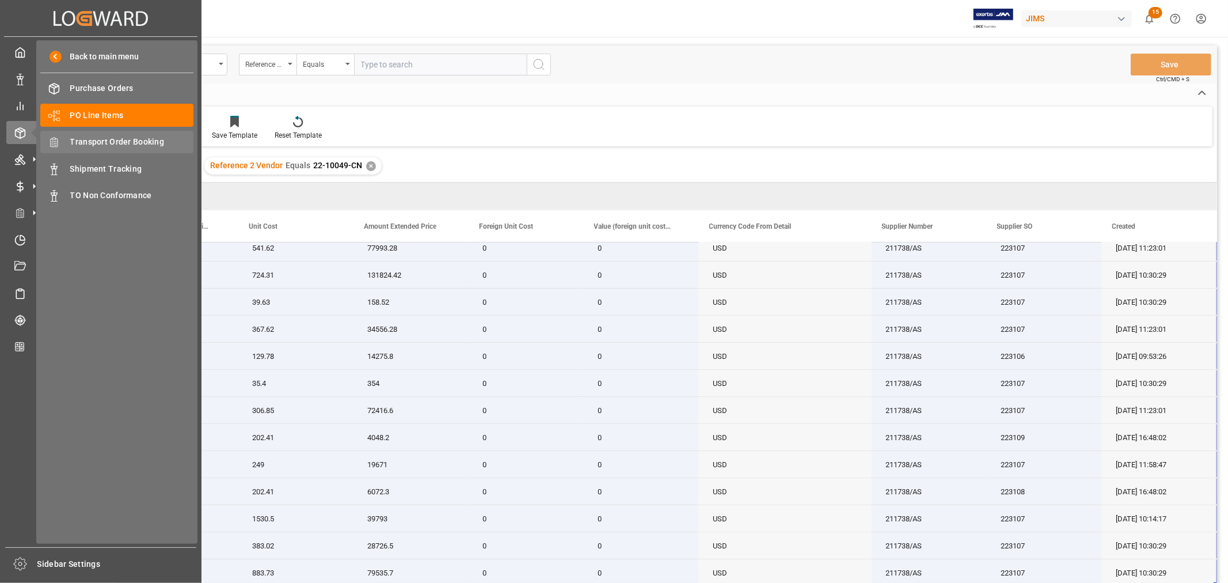
click at [126, 140] on span "Transport Order Booking" at bounding box center [132, 142] width 124 height 12
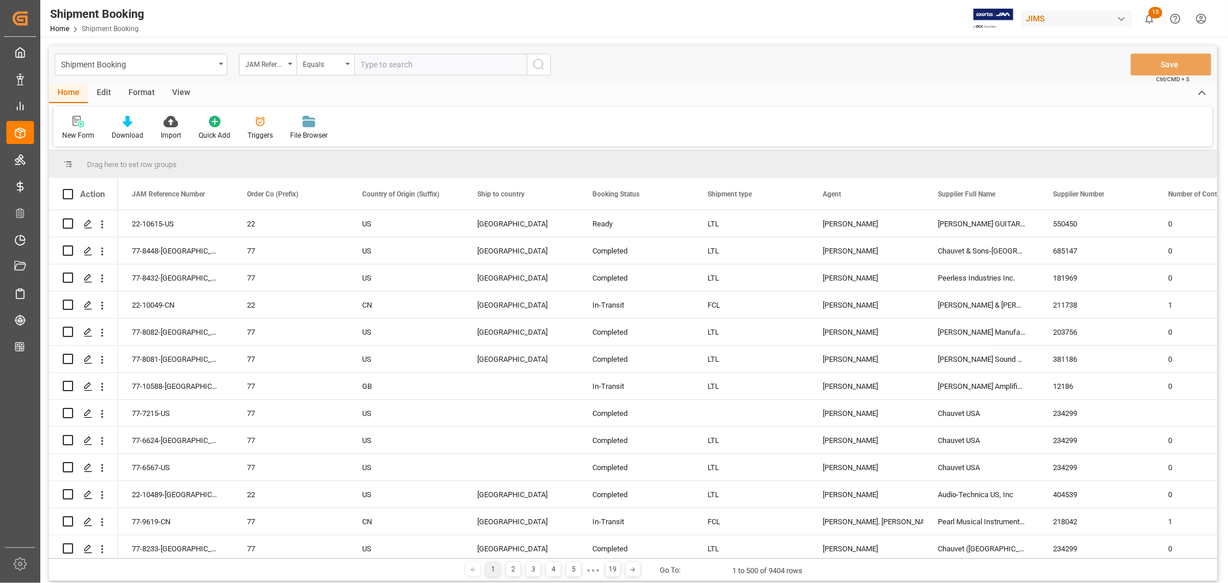
click at [370, 66] on input "text" at bounding box center [440, 65] width 173 height 22
paste input "22-10049-CN 850517 OH DLIVE-DM0U/12X AH-DLIVE-DM0-RUFX (EA) DLIVE-DM0 RackUltra…"
type input "22-10049-CN 850517 OH DLIVE-DM0U/12X AH-DLIVE-DM0-RUFX (EA) DLIVE-DM0 RackUltra…"
click at [539, 66] on icon "search button" at bounding box center [539, 65] width 14 height 14
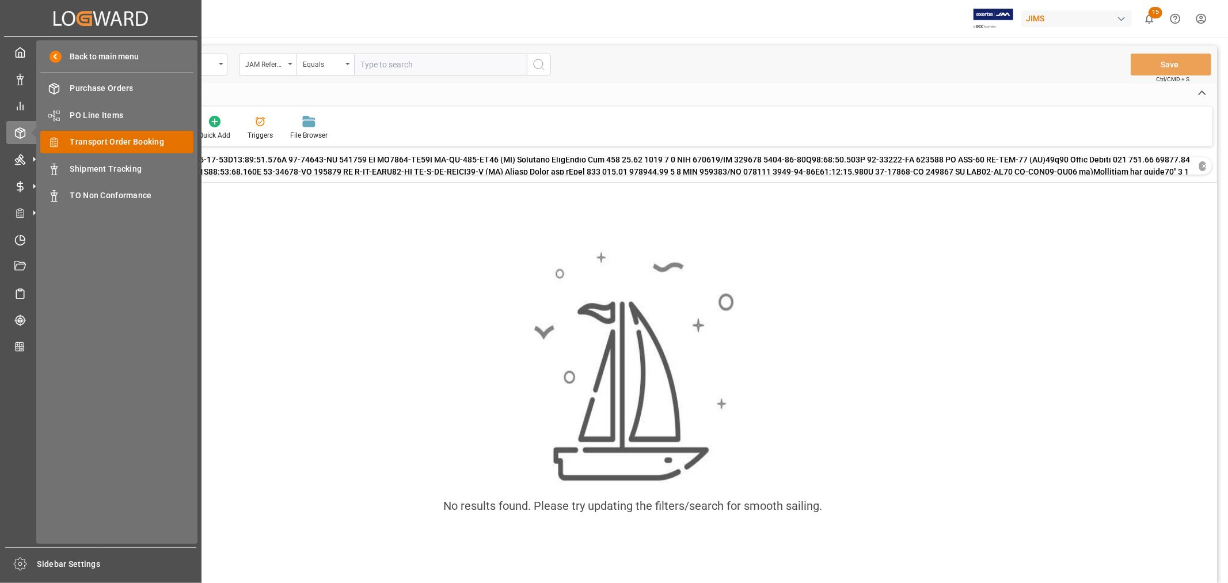
click at [139, 142] on span "Transport Order Booking" at bounding box center [132, 142] width 124 height 12
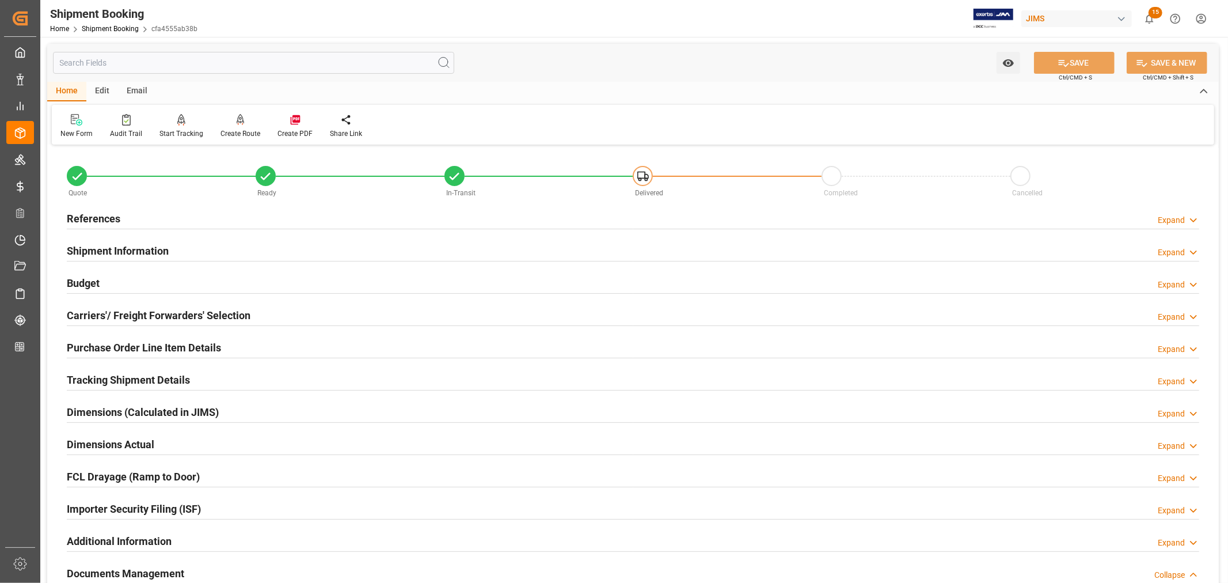
scroll to position [474, 0]
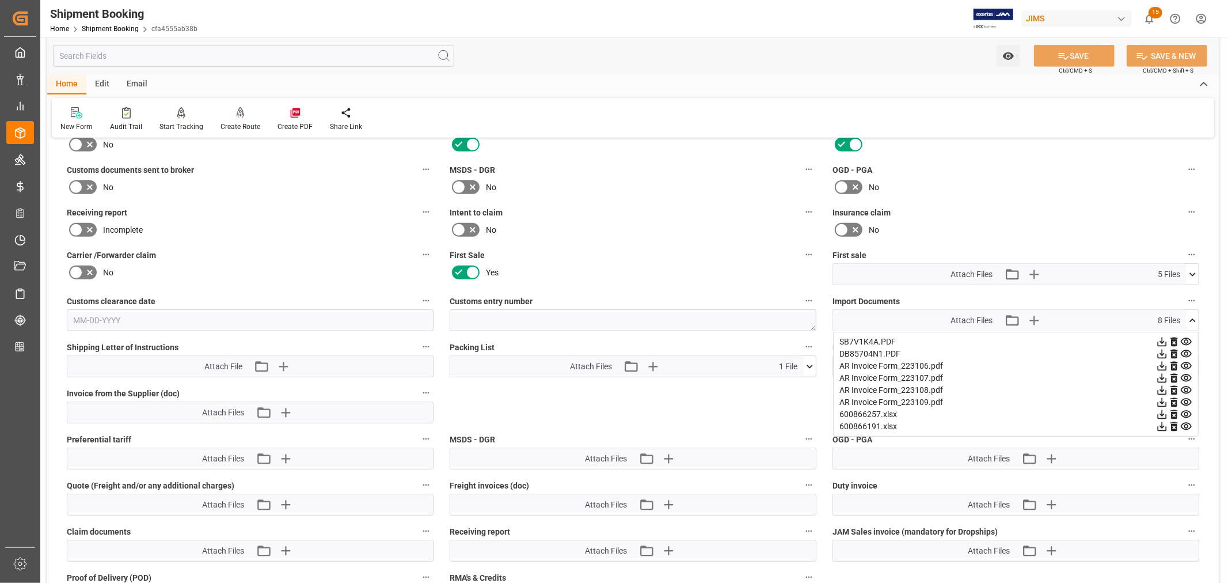
click at [1193, 318] on icon at bounding box center [1192, 319] width 6 height 3
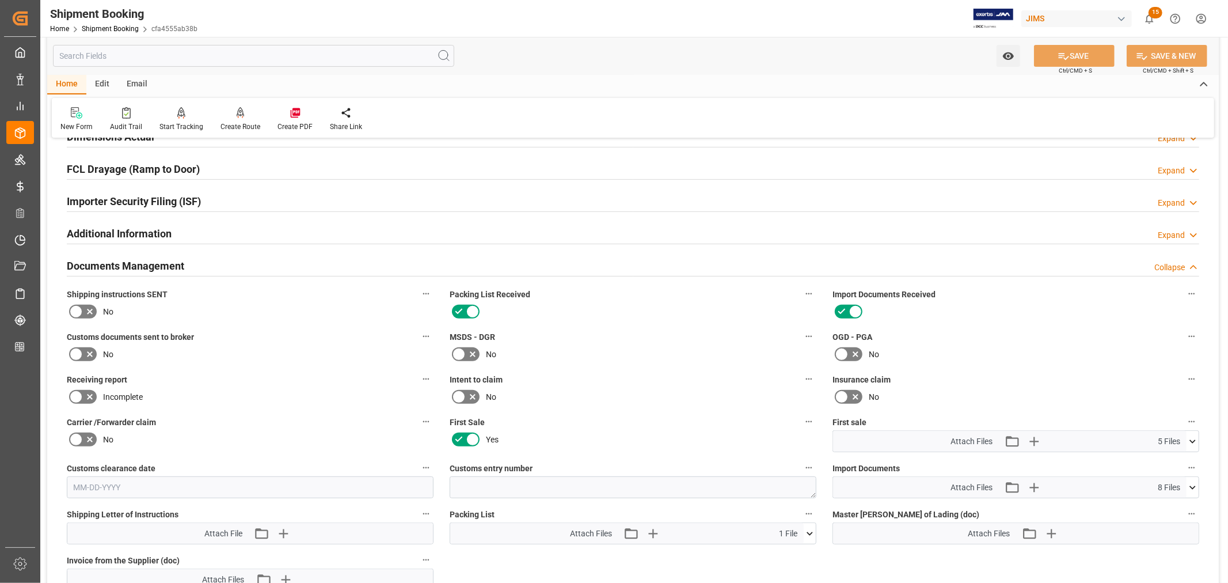
scroll to position [0, 0]
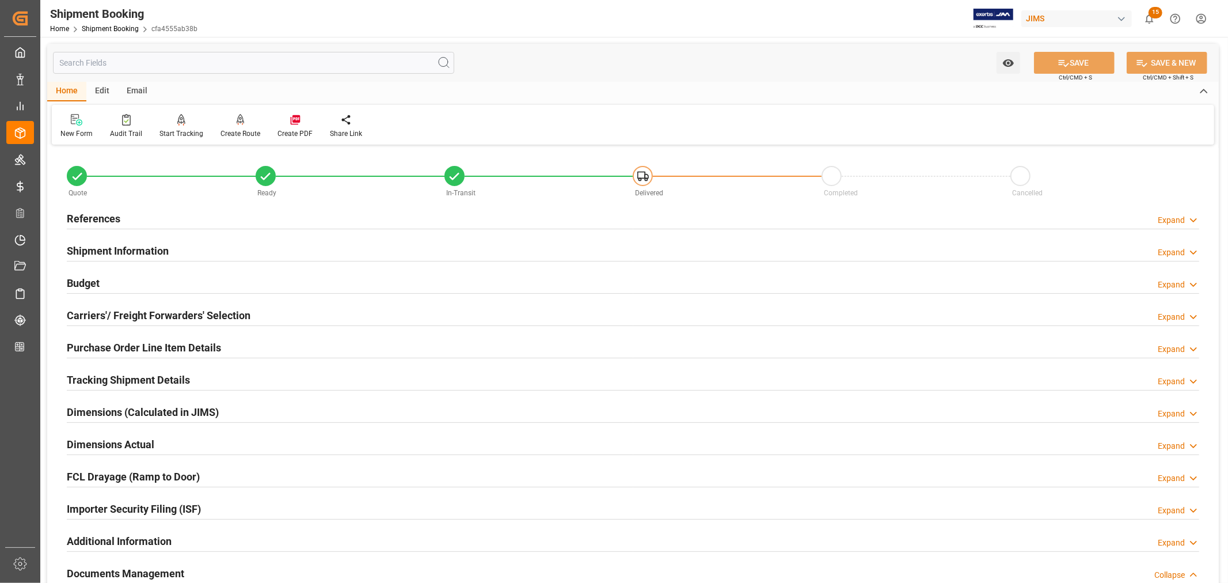
click at [111, 223] on h2 "References" at bounding box center [94, 219] width 54 height 16
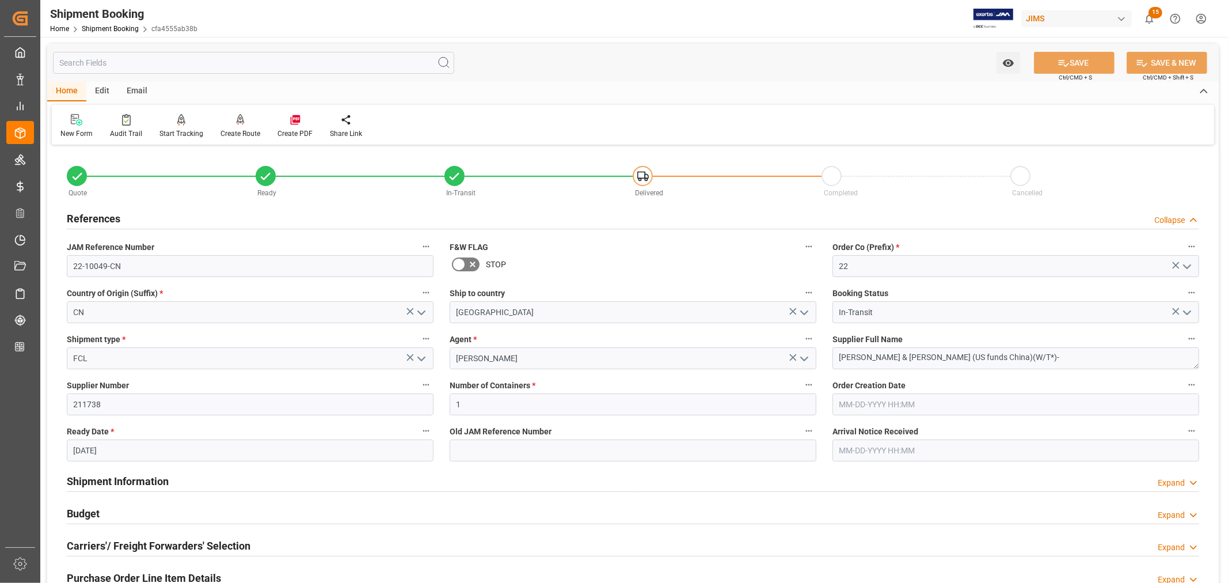
click at [111, 223] on h2 "References" at bounding box center [94, 219] width 54 height 16
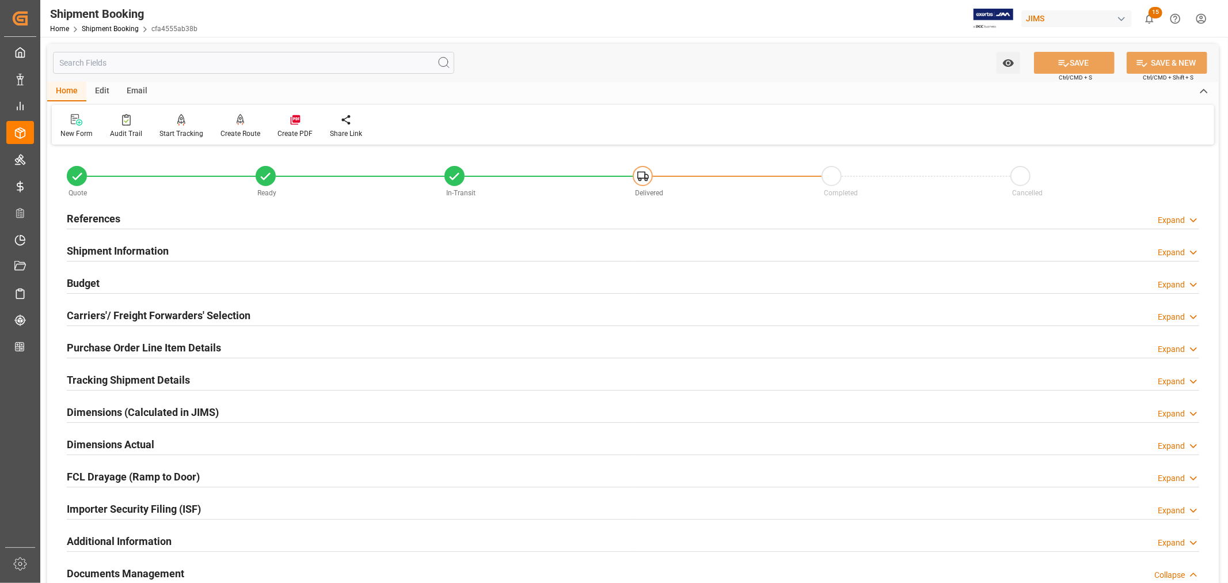
click at [122, 254] on h2 "Shipment Information" at bounding box center [118, 251] width 102 height 16
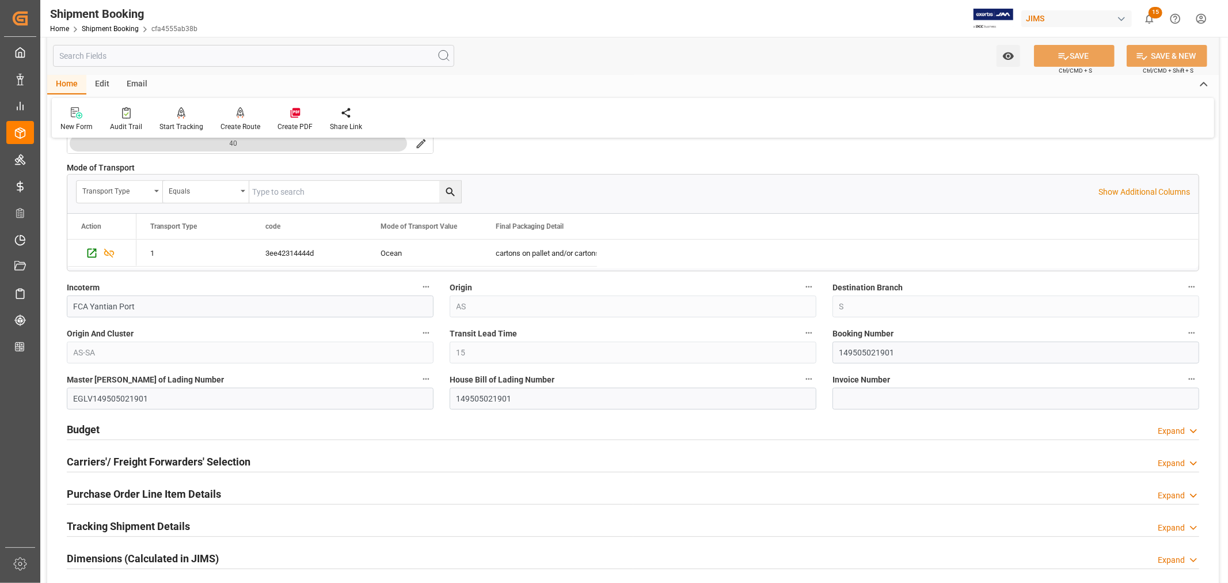
scroll to position [320, 0]
click at [870, 352] on input "149505021901" at bounding box center [1015, 352] width 367 height 22
